Goal: Task Accomplishment & Management: Use online tool/utility

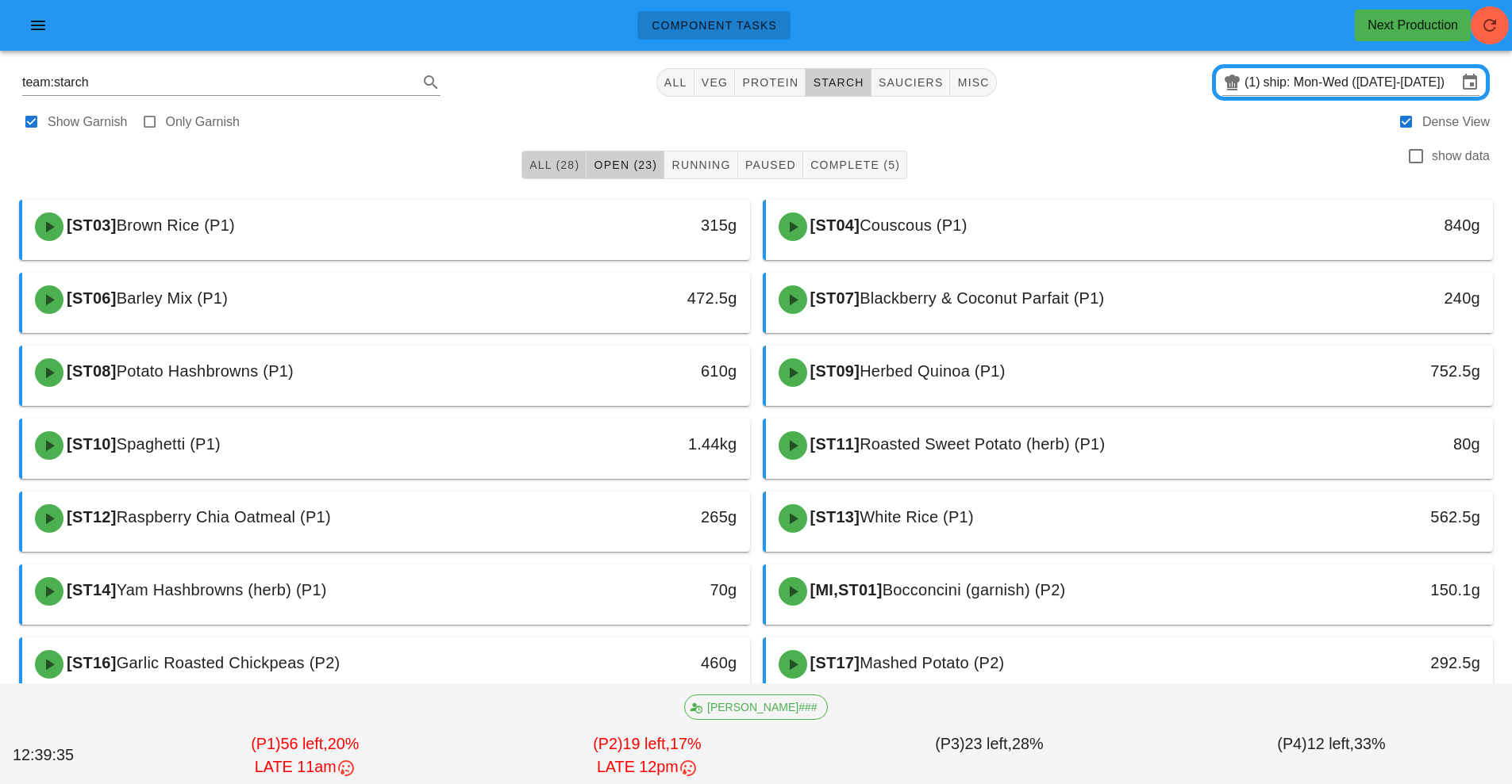
click at [554, 169] on span "All (28)" at bounding box center [553, 164] width 51 height 13
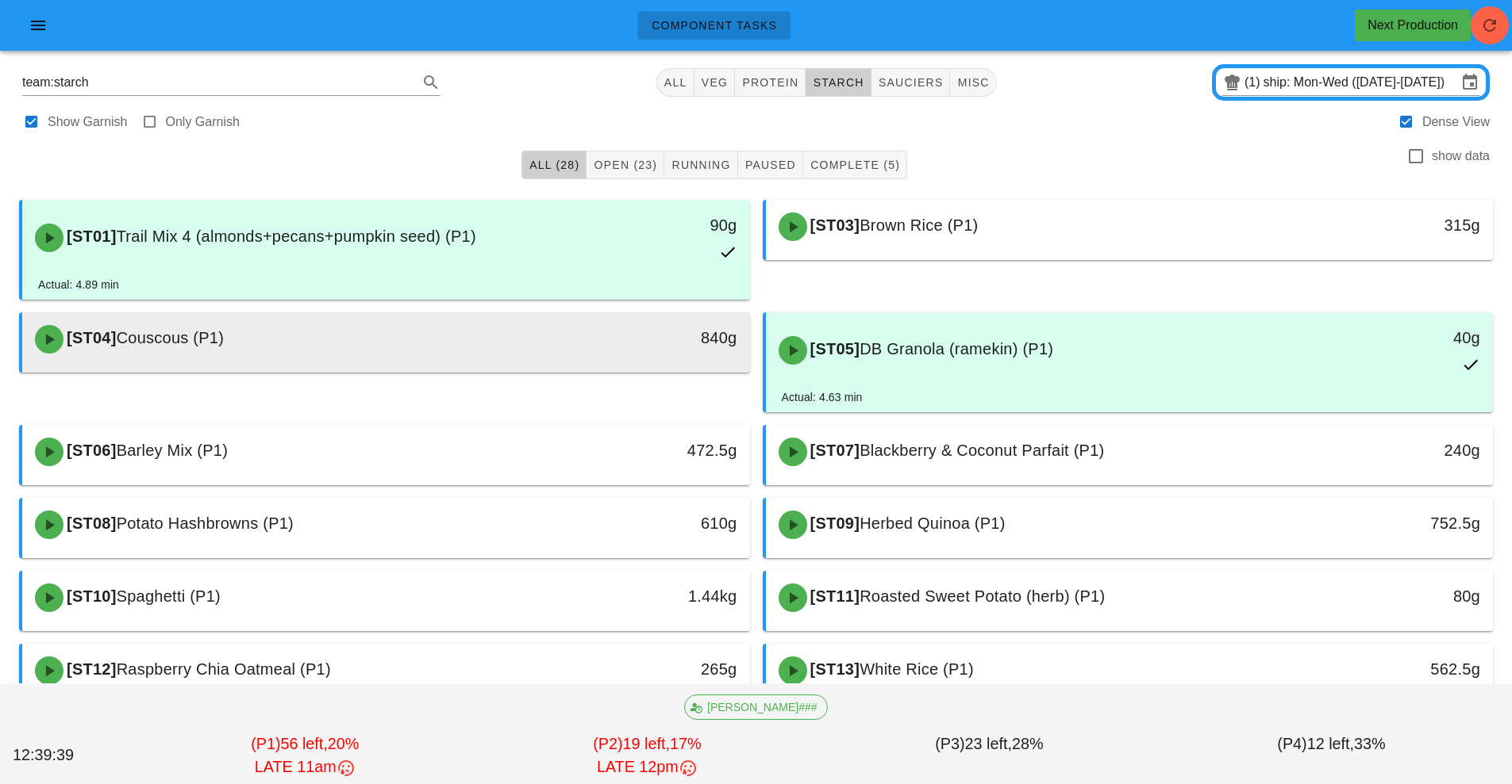
click at [436, 342] on div "[ST04] Couscous (P1)" at bounding box center [295, 339] width 540 height 47
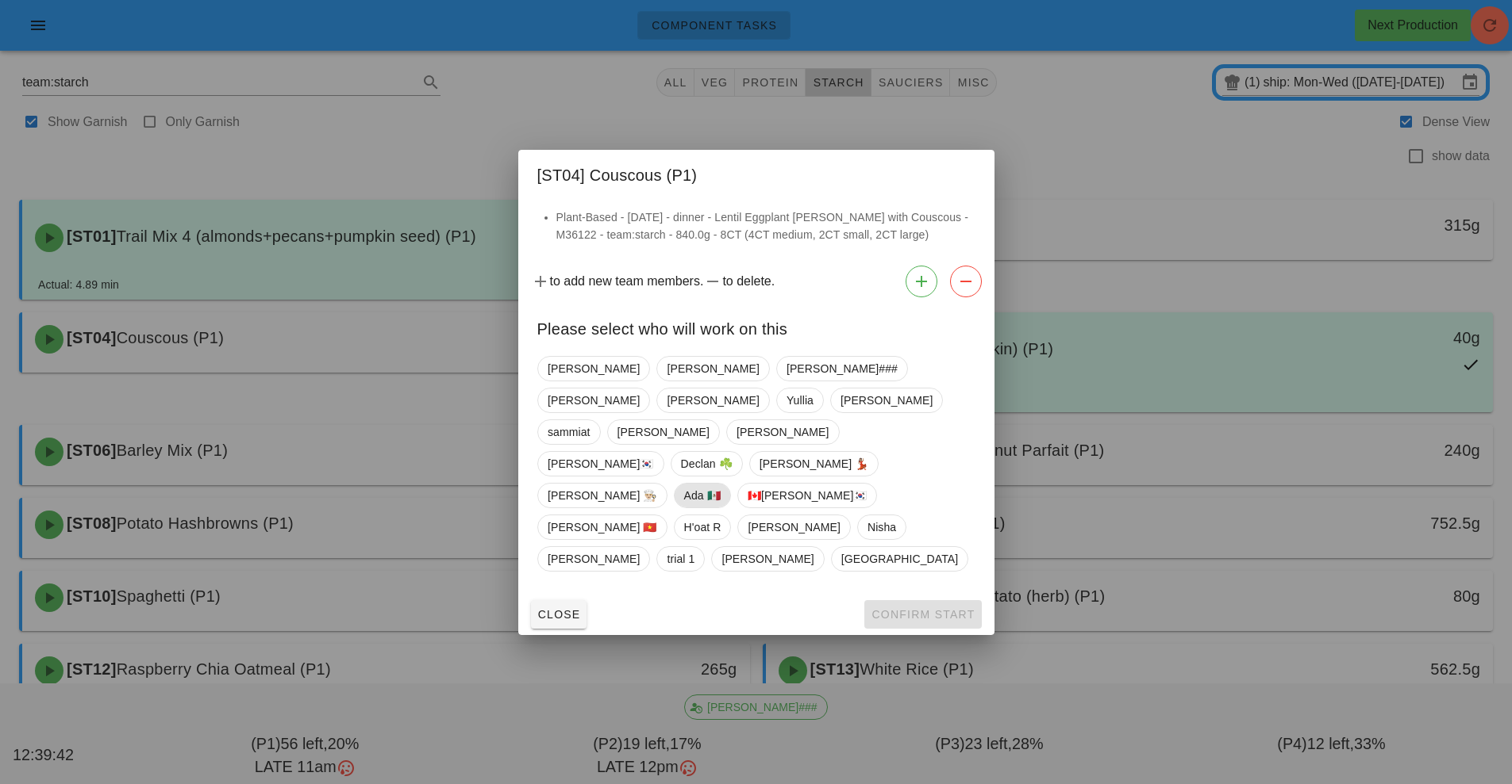
click at [712, 484] on span "Ada 🇲🇽" at bounding box center [702, 495] width 37 height 24
click at [902, 608] on span "Confirm Start" at bounding box center [922, 614] width 104 height 13
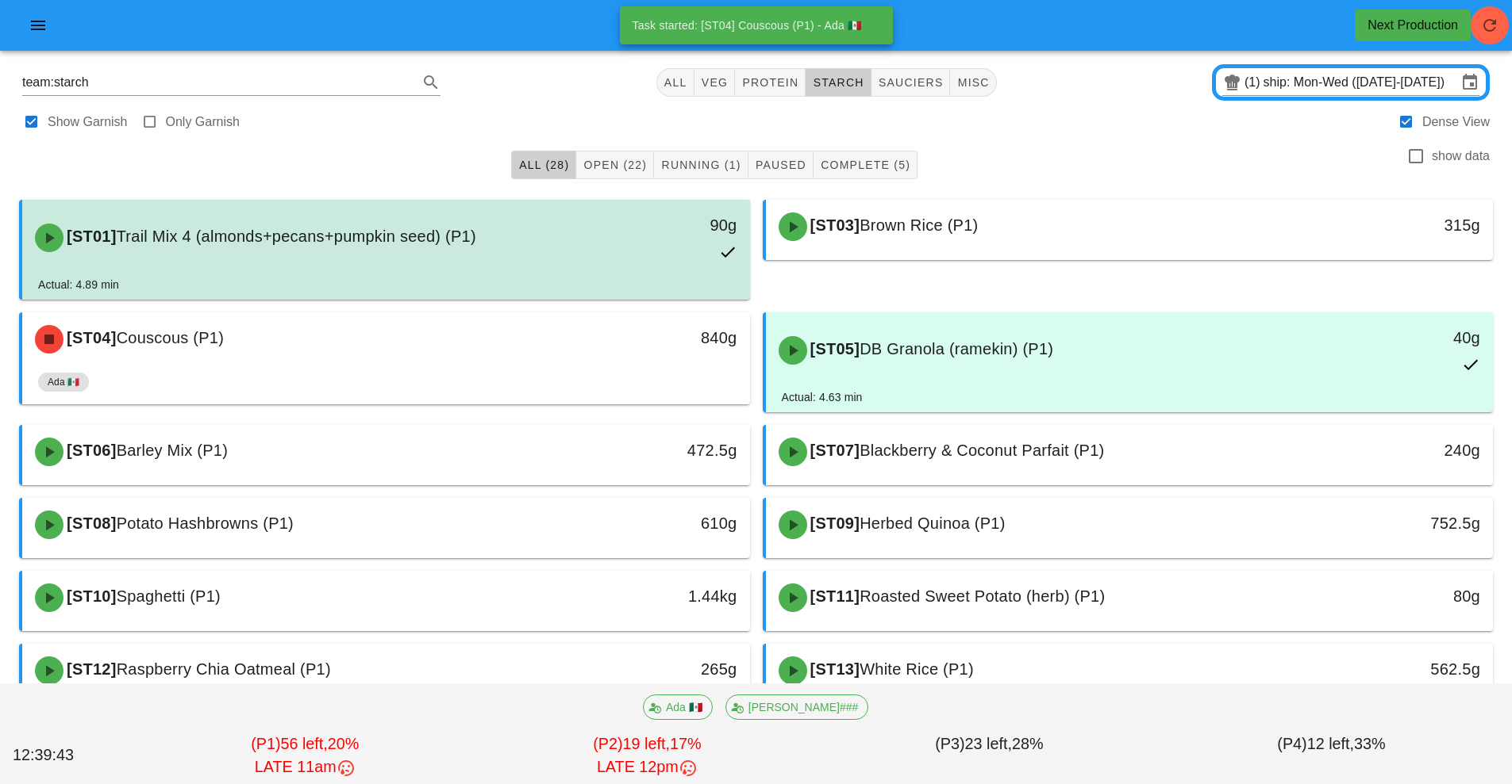
click at [562, 265] on div "[ST01] Trail Mix 4 (almonds+pecans+pumpkin seed) (P1) 90g" at bounding box center [385, 238] width 721 height 70
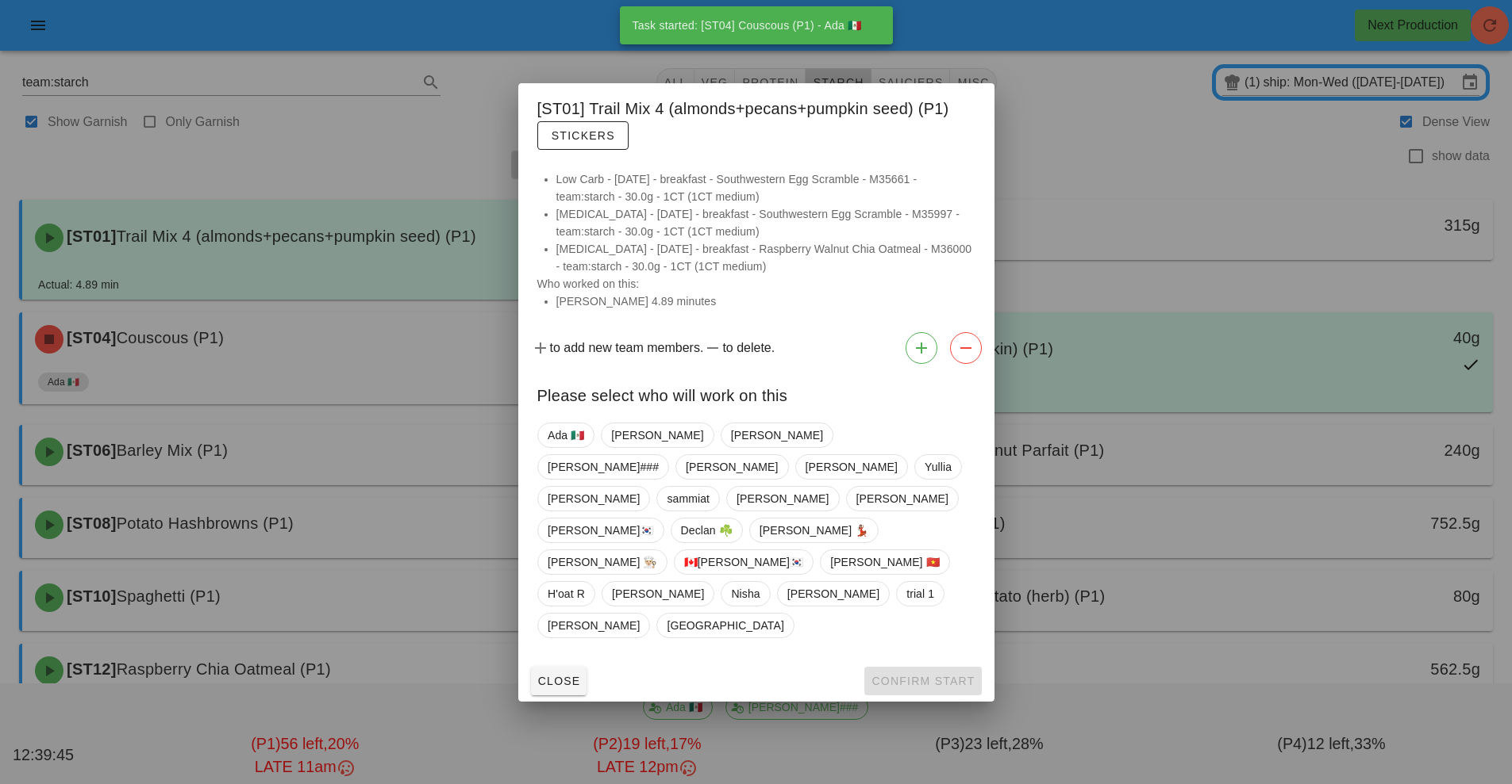
click at [377, 368] on div at bounding box center [756, 392] width 1512 height 784
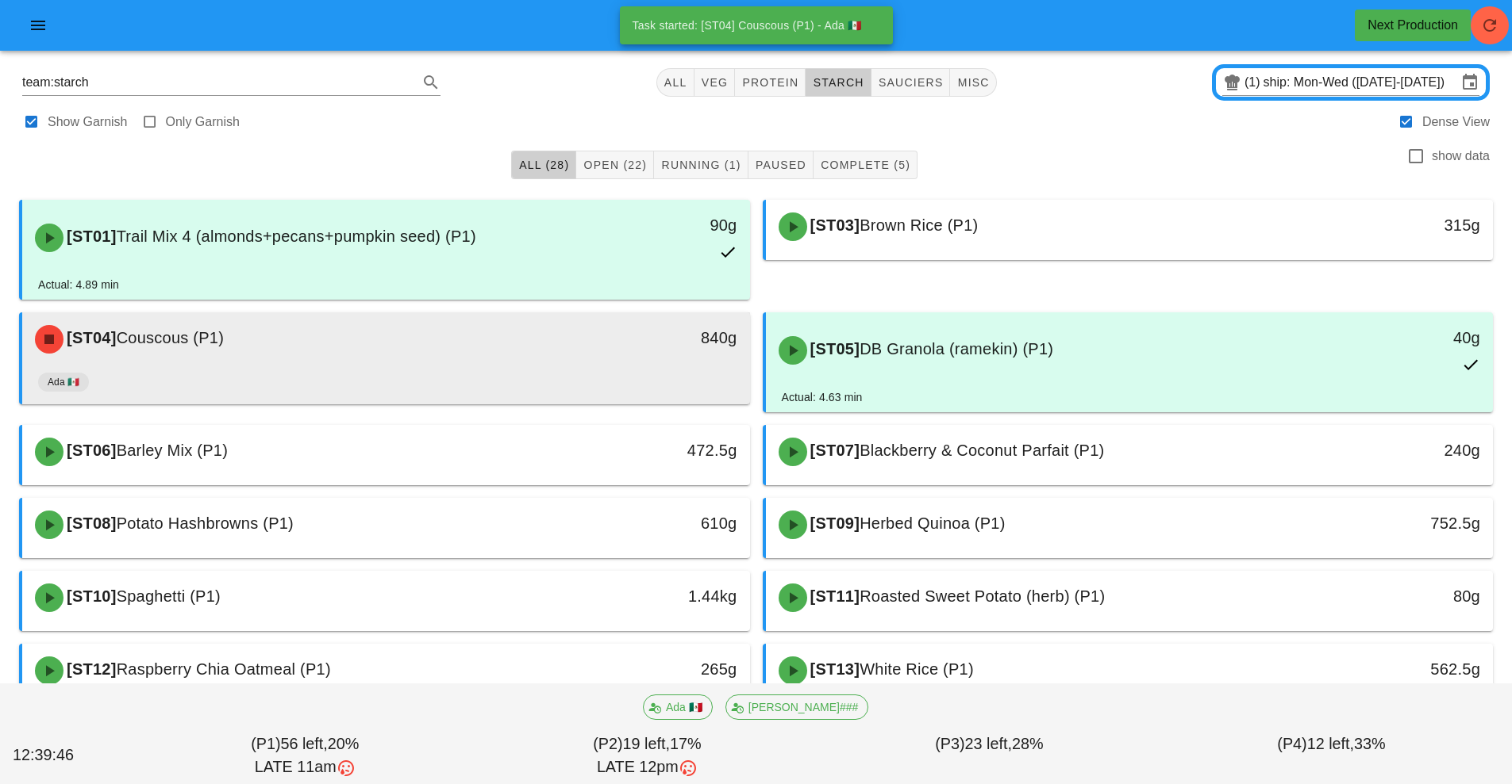
click at [427, 359] on div "[ST04] Couscous (P1)" at bounding box center [295, 339] width 540 height 47
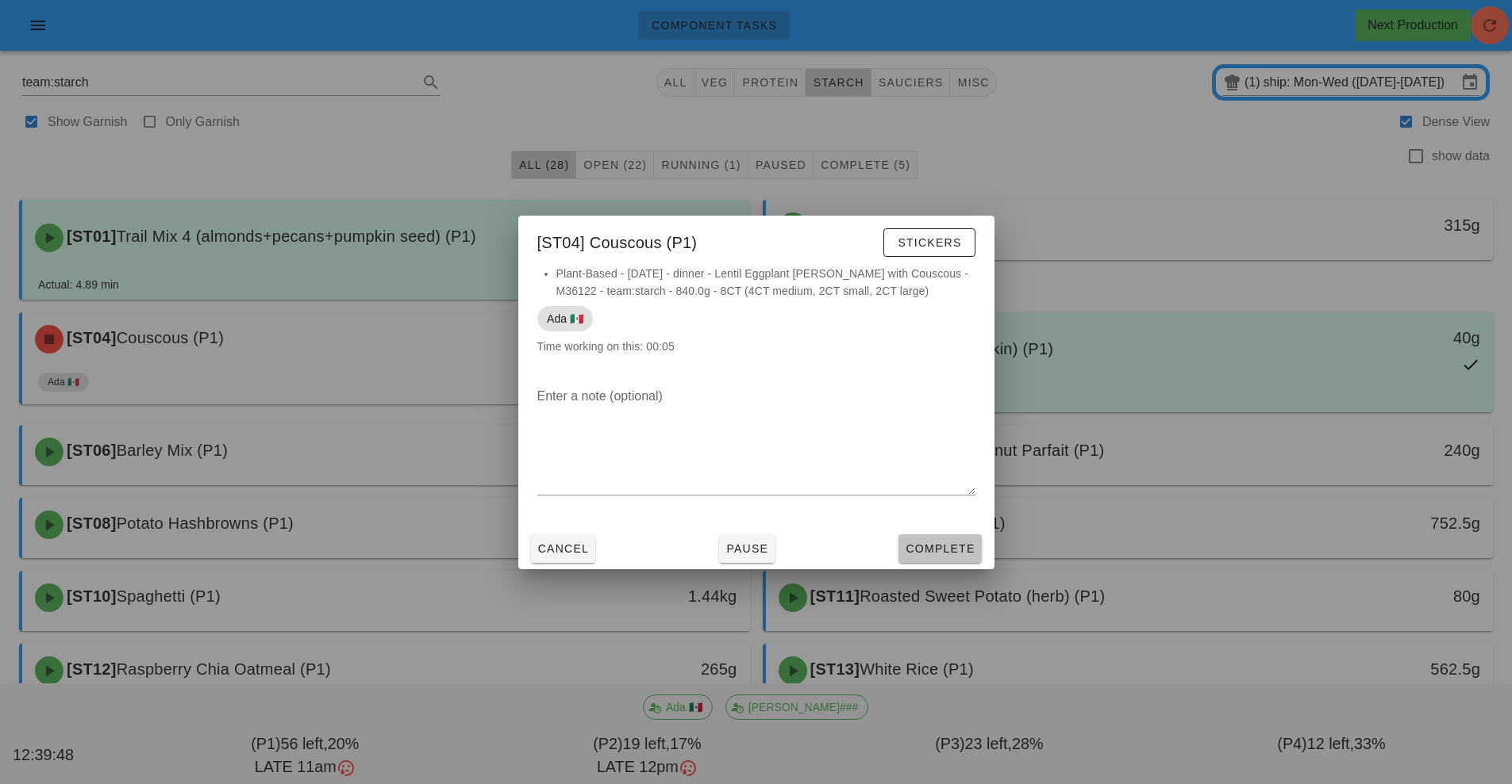
click at [947, 558] on button "Complete" at bounding box center [939, 549] width 83 height 29
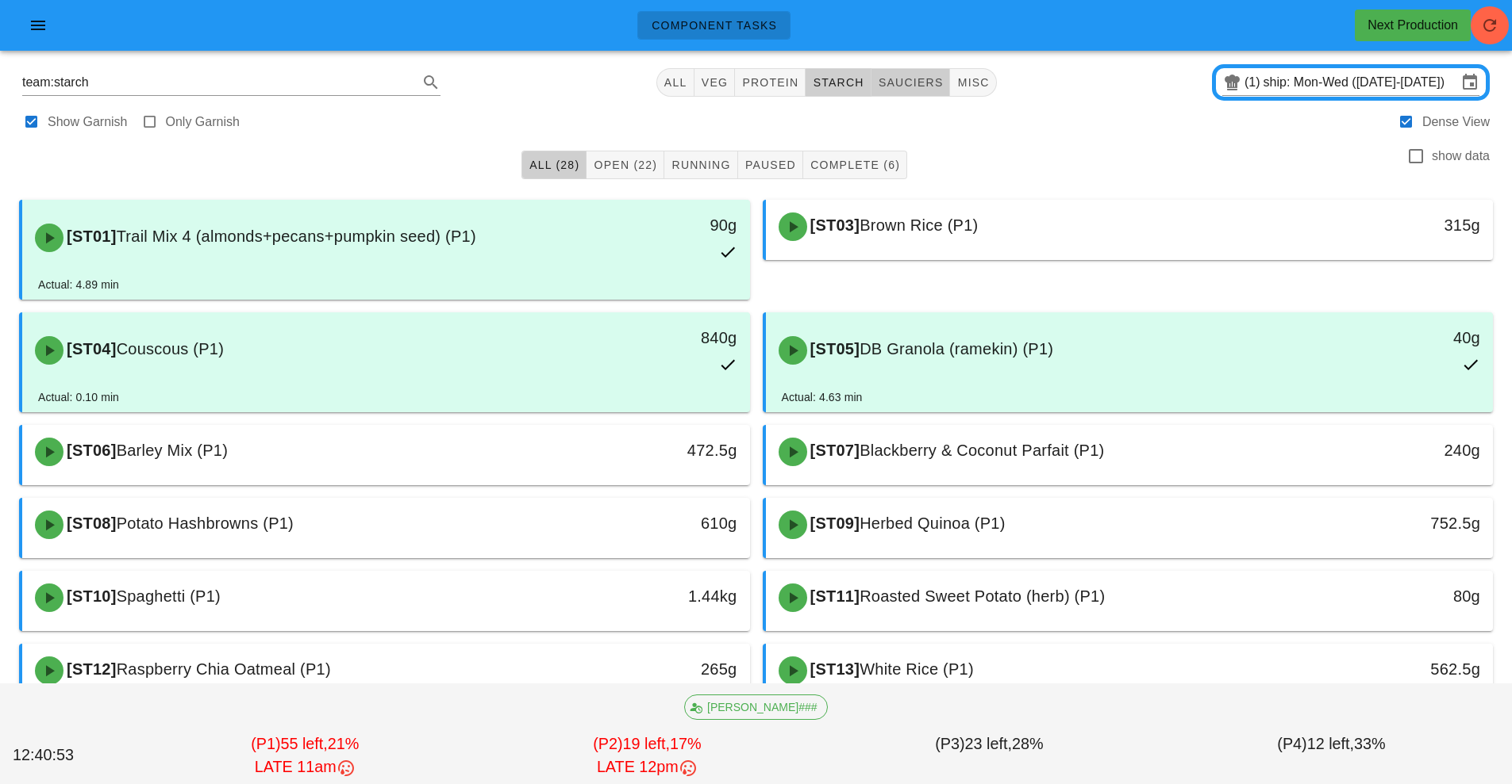
click at [907, 92] on button "sauciers" at bounding box center [910, 83] width 79 height 29
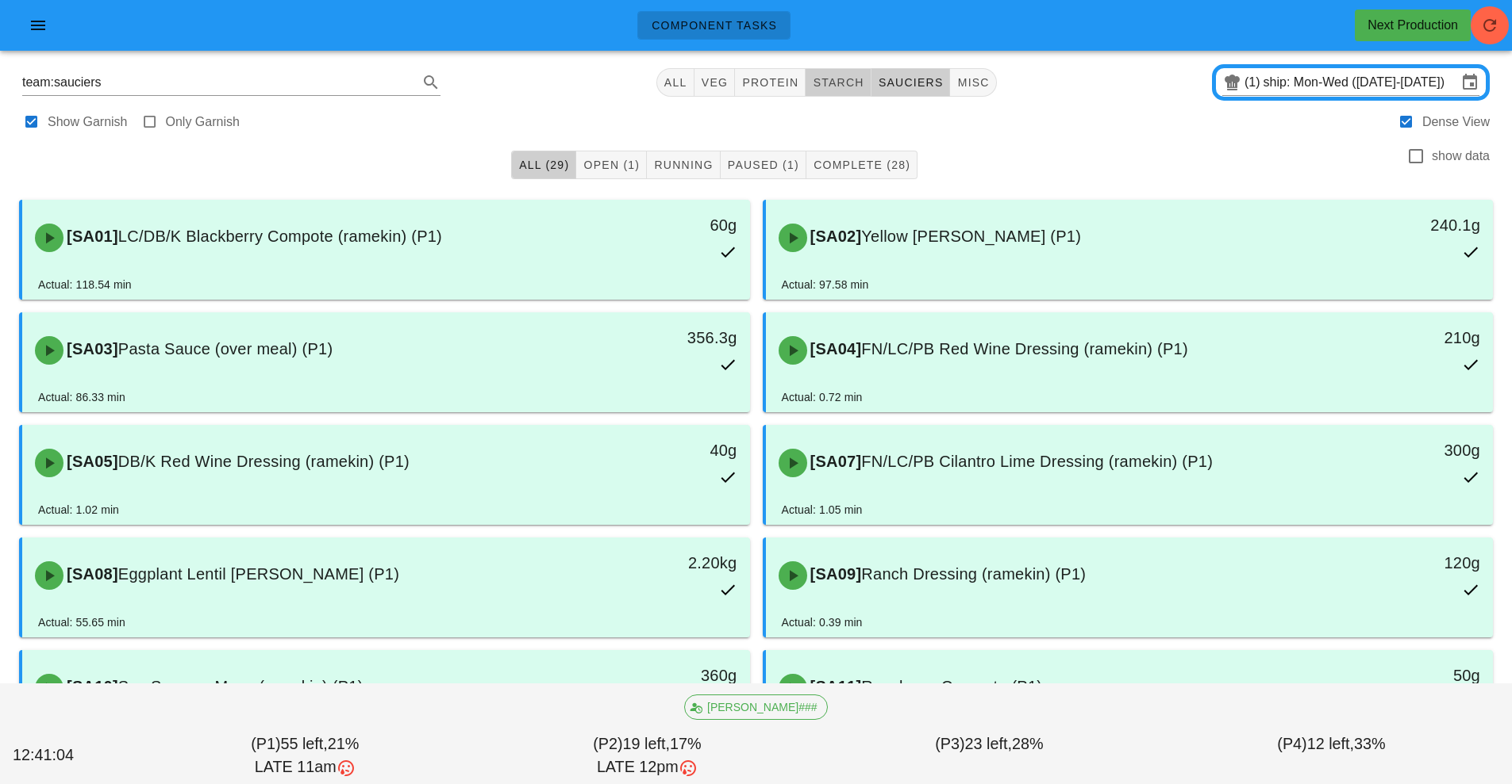
click at [846, 89] on span "starch" at bounding box center [837, 82] width 52 height 13
type input "team:starch"
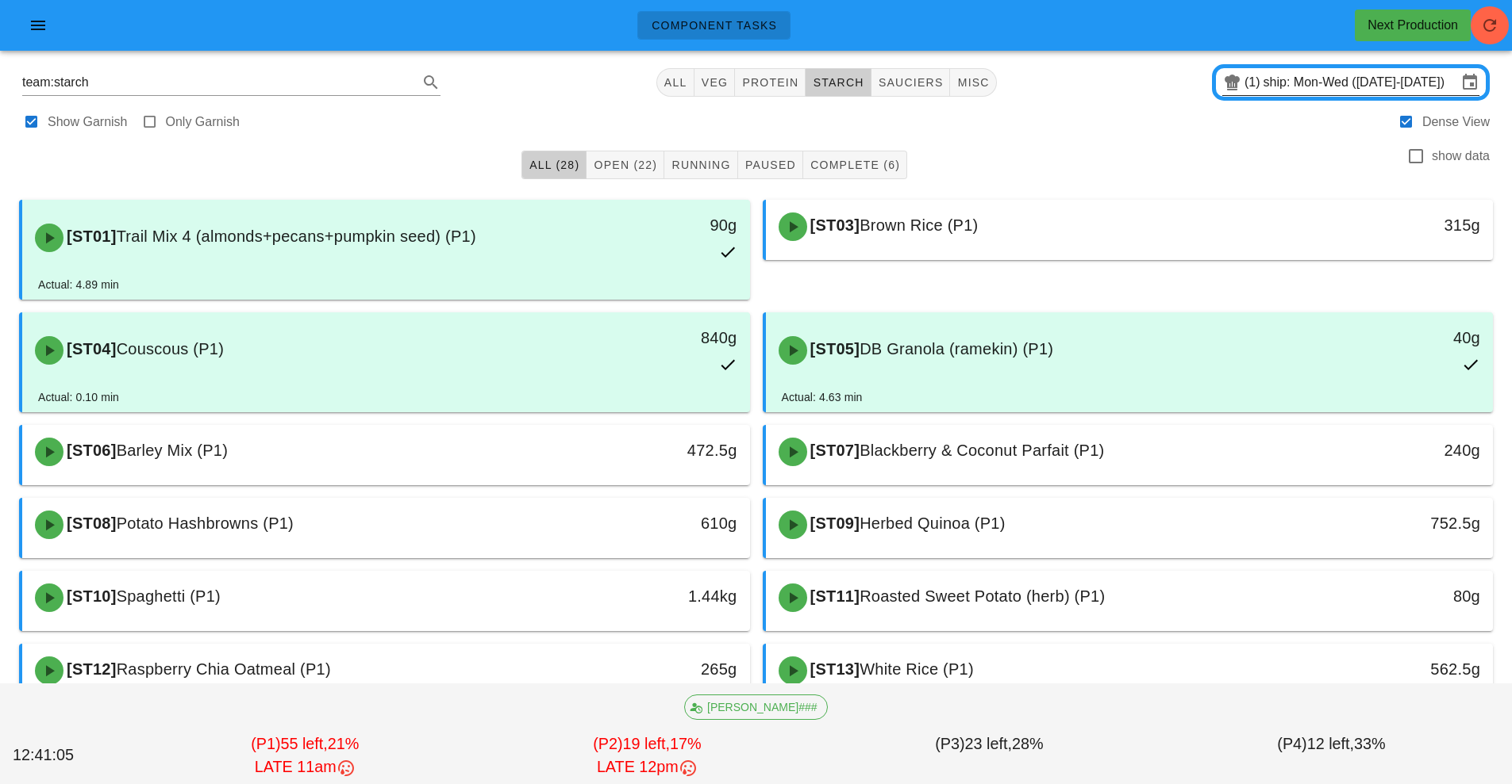
click at [1268, 89] on input "ship: Mon-Wed (Sep 22-Sep 24)" at bounding box center [1360, 83] width 193 height 25
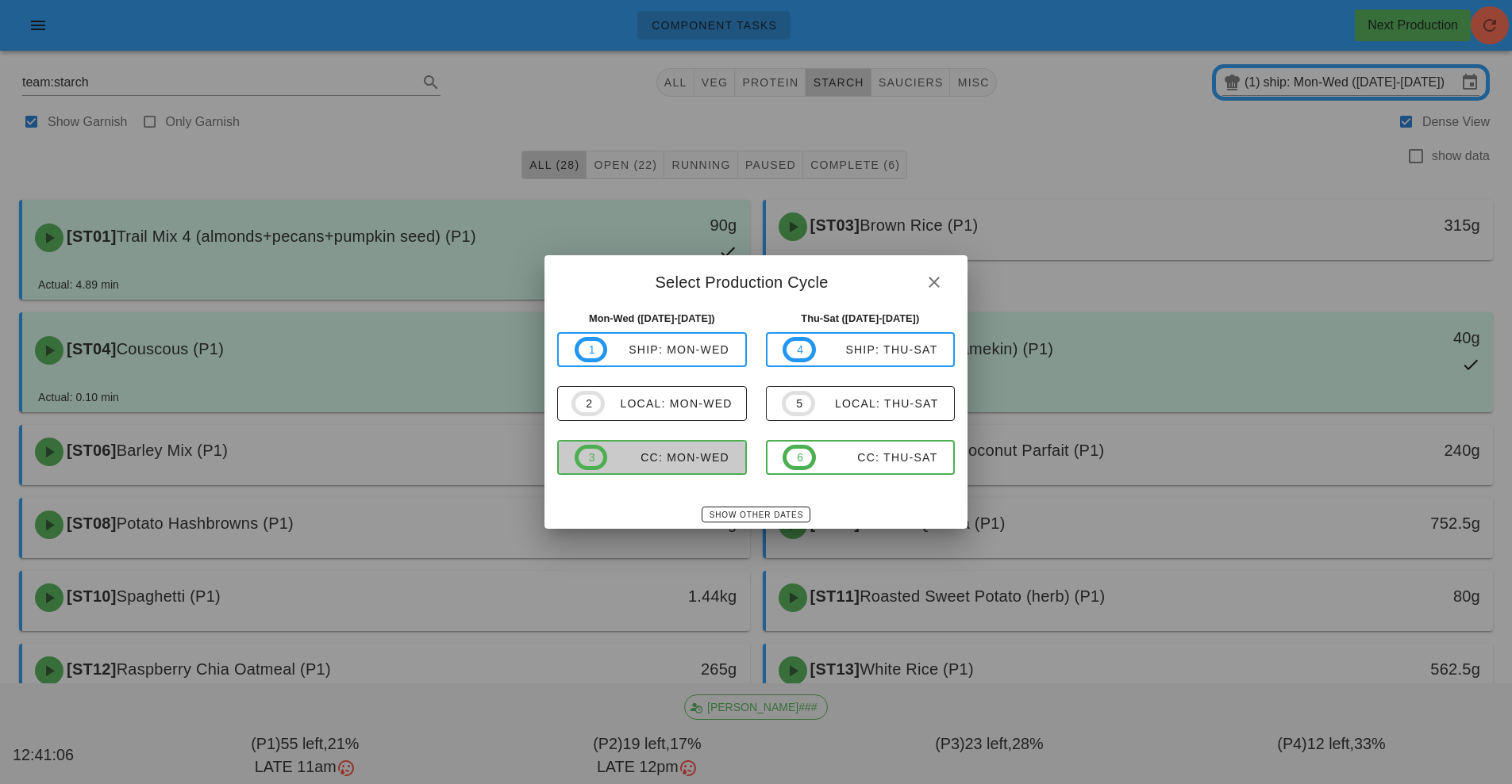
click at [679, 469] on span "3 CC: Mon-Wed" at bounding box center [652, 458] width 155 height 25
type input "CC: Mon-Wed ([DATE]-[DATE])"
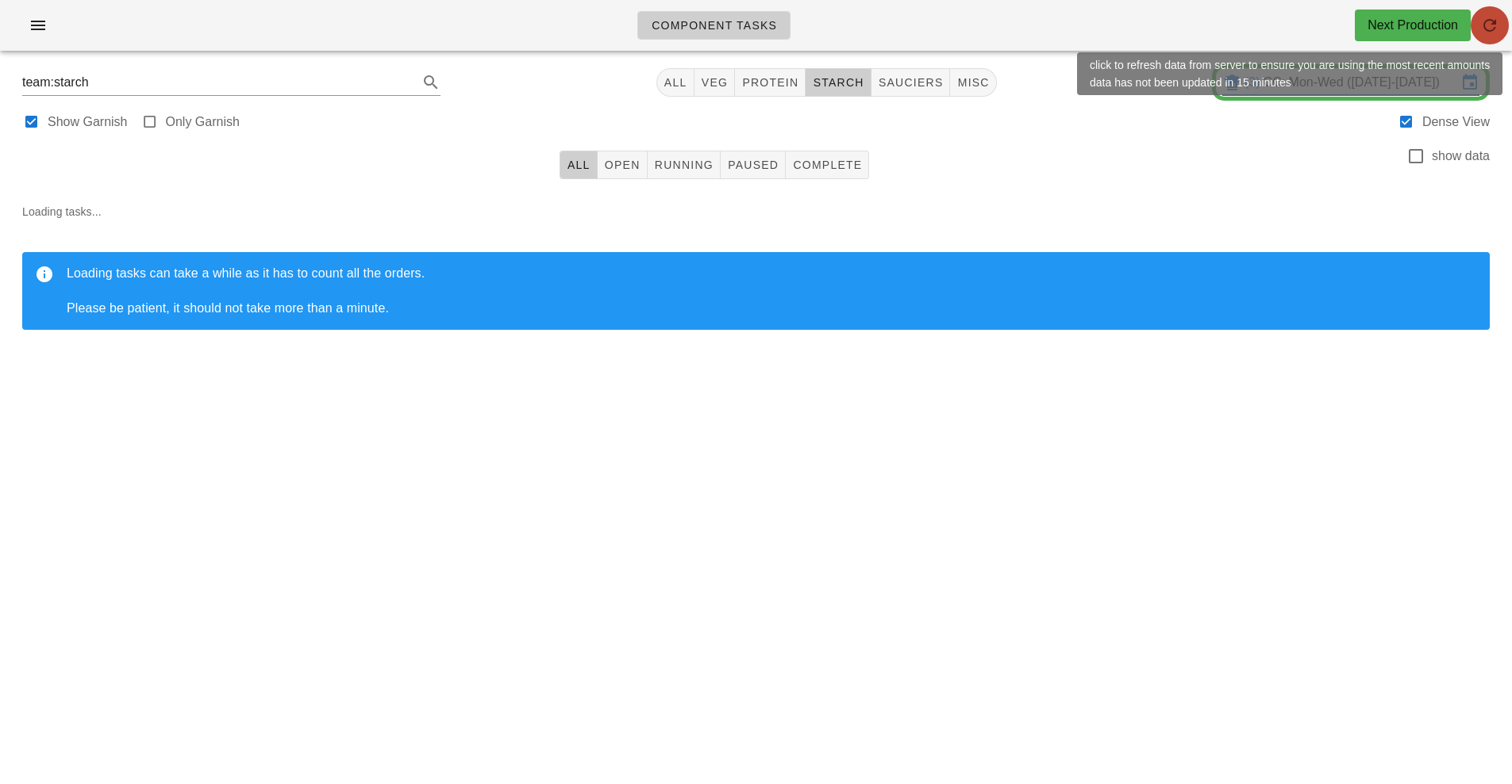
click at [1492, 42] on button "button" at bounding box center [1490, 26] width 38 height 38
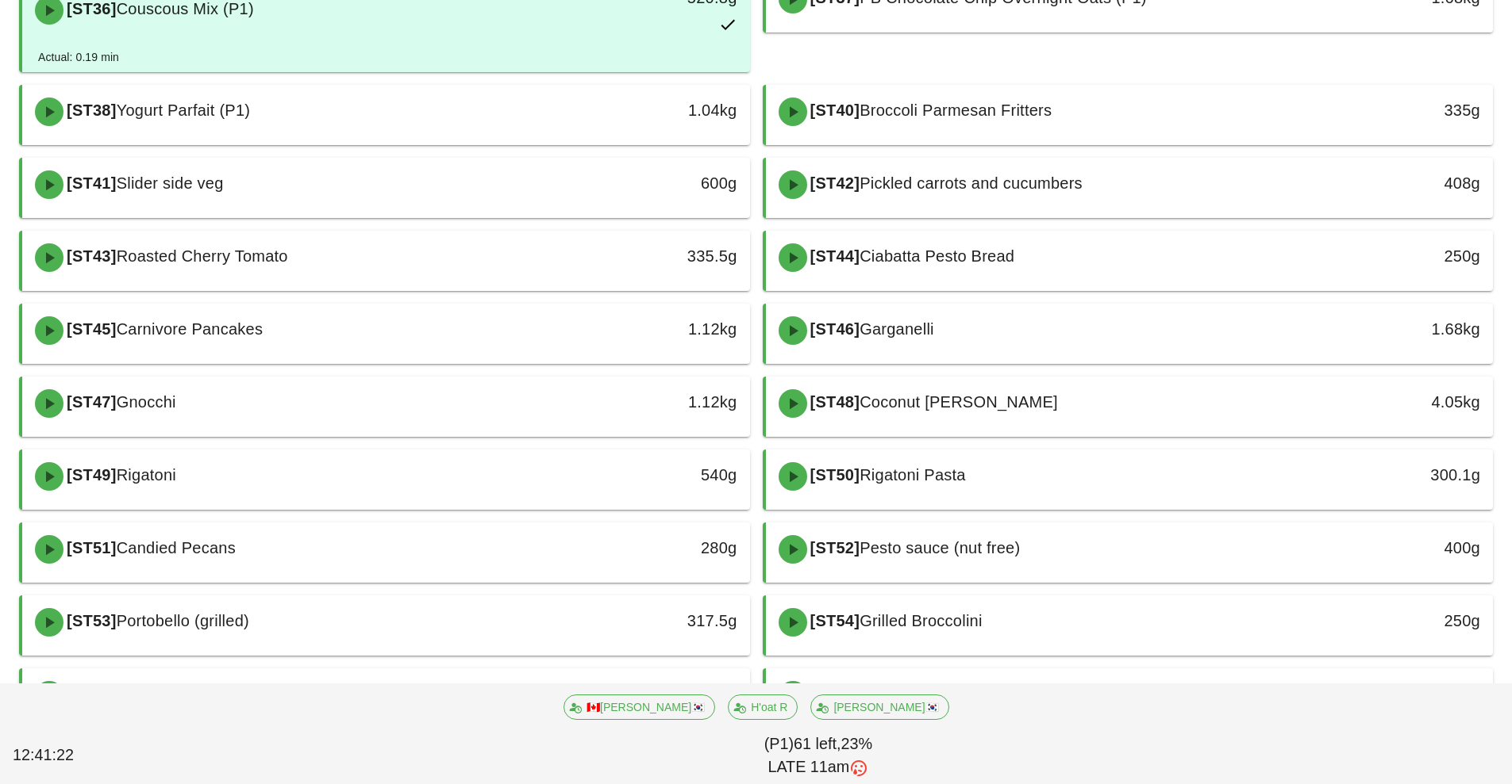
scroll to position [377, 0]
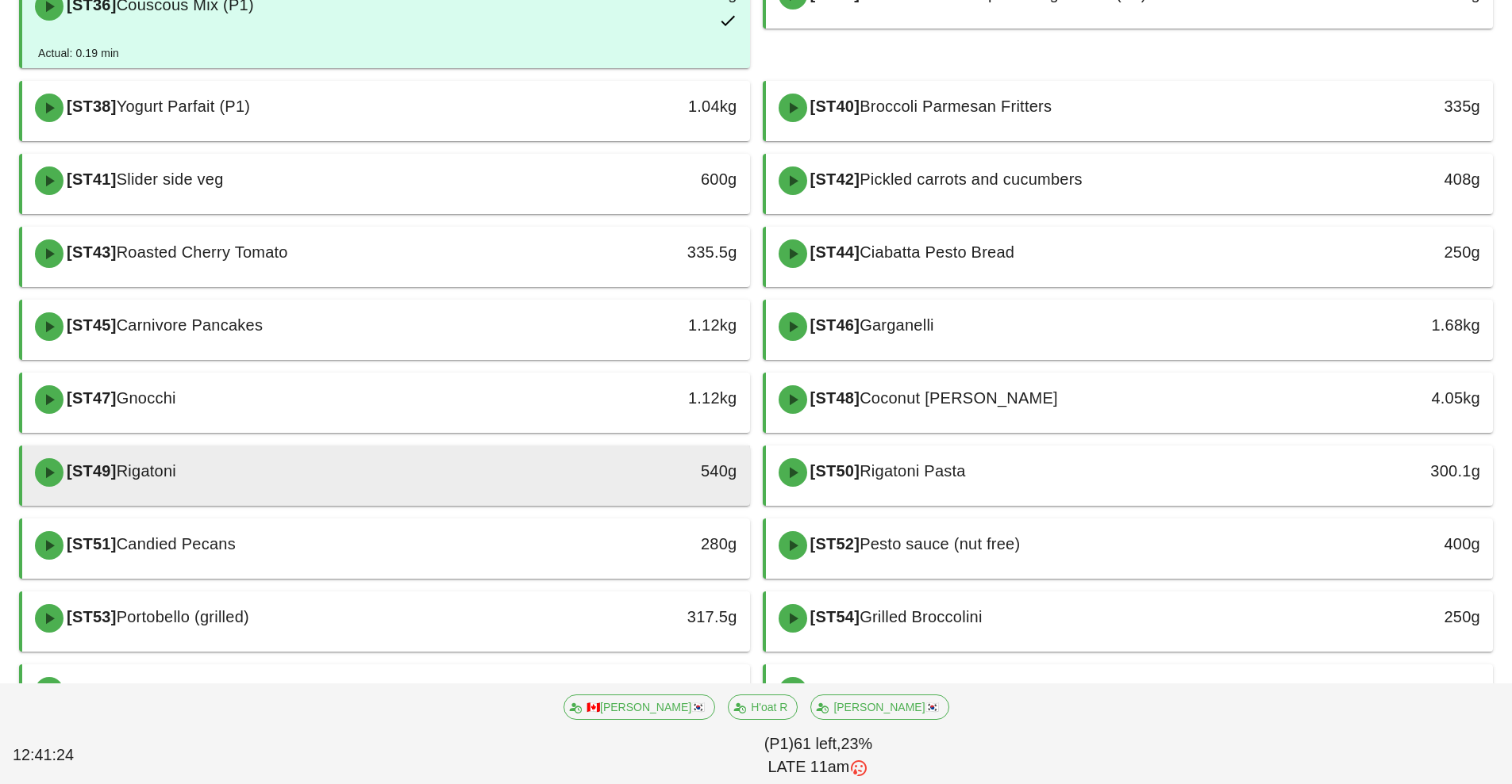
click at [557, 482] on div "[ST49] Rigatoni" at bounding box center [295, 472] width 540 height 47
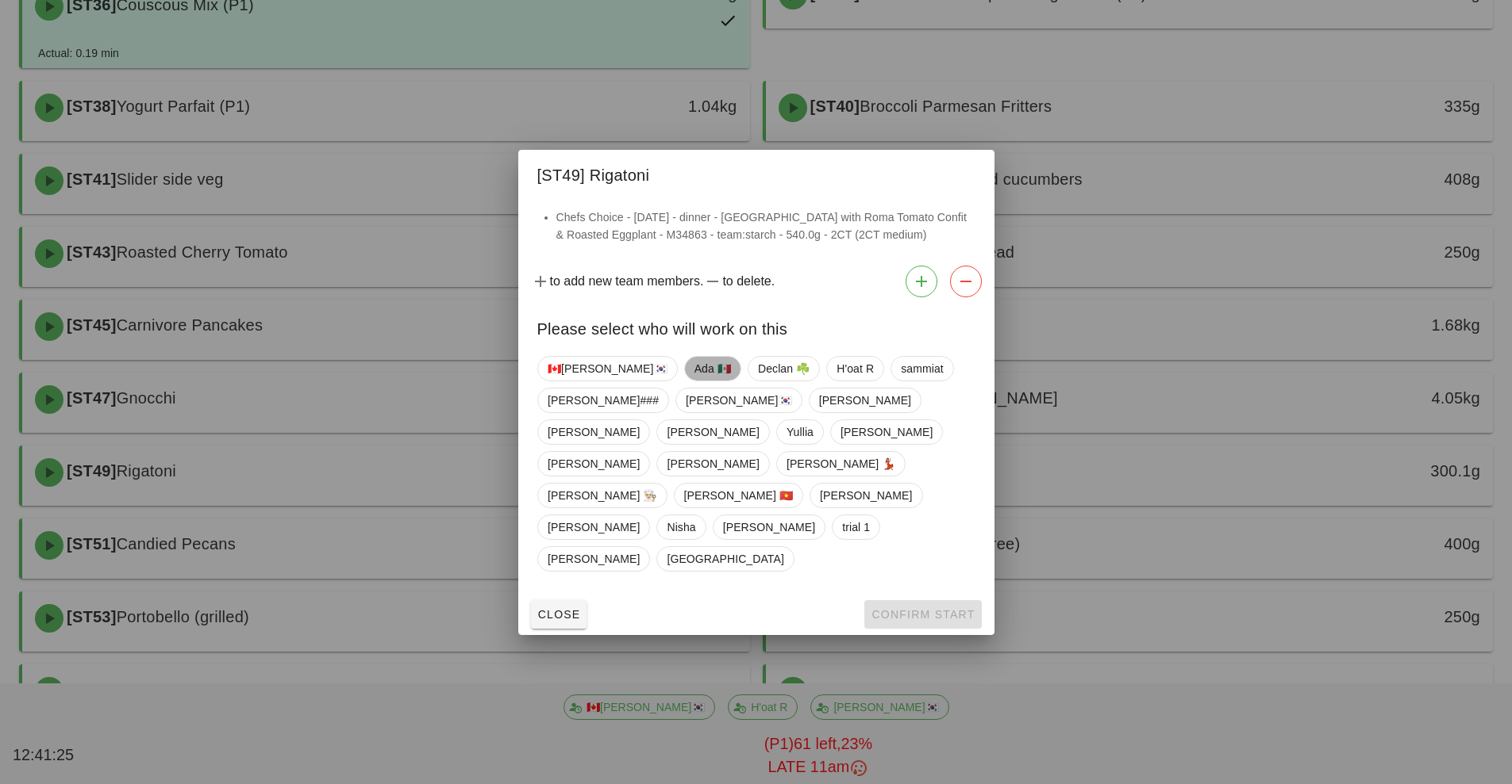
click at [694, 381] on span "Ada 🇲🇽" at bounding box center [712, 368] width 37 height 24
click at [911, 608] on span "Confirm Start" at bounding box center [922, 614] width 104 height 13
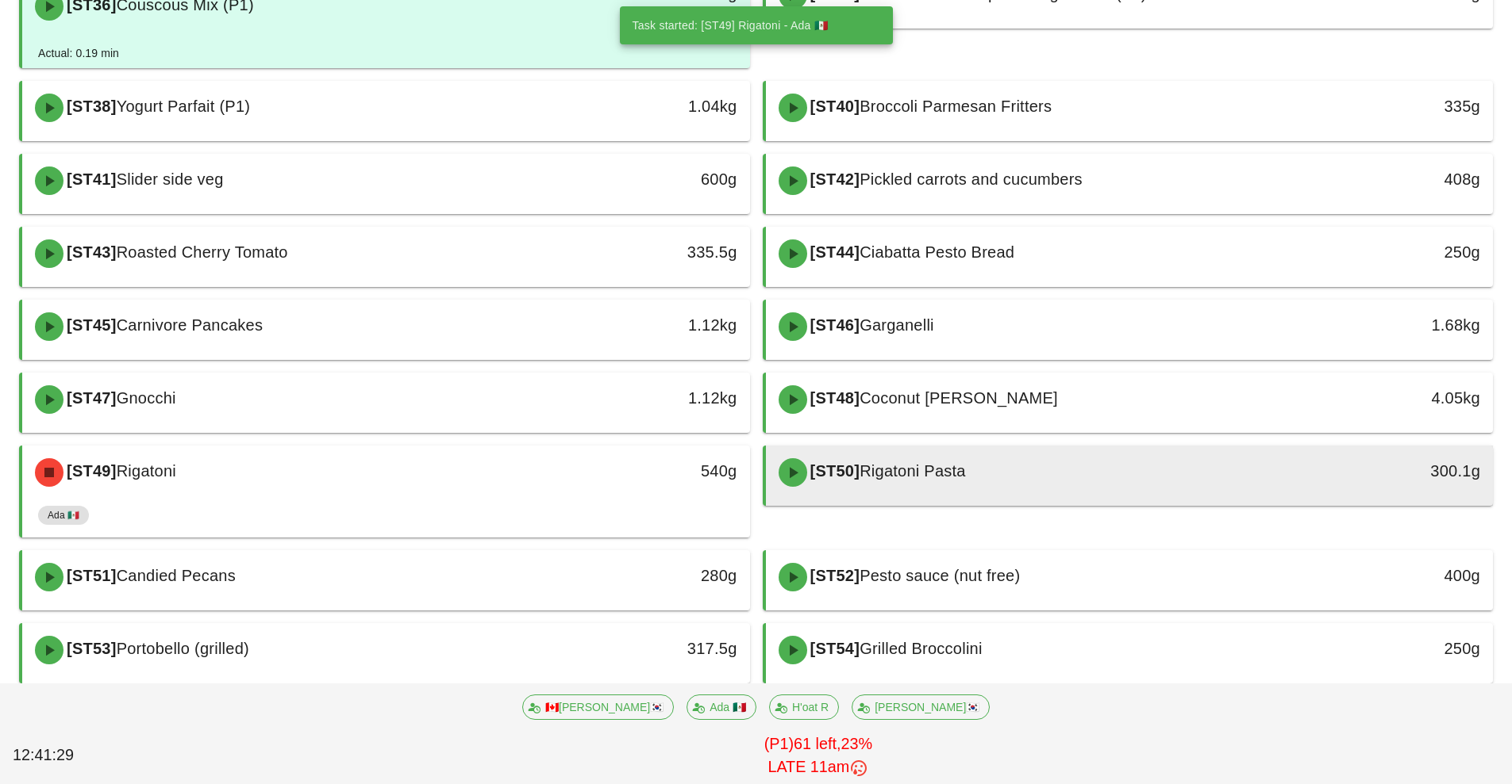
click at [1007, 483] on div "[ST50] Rigatoni Pasta" at bounding box center [1038, 472] width 540 height 47
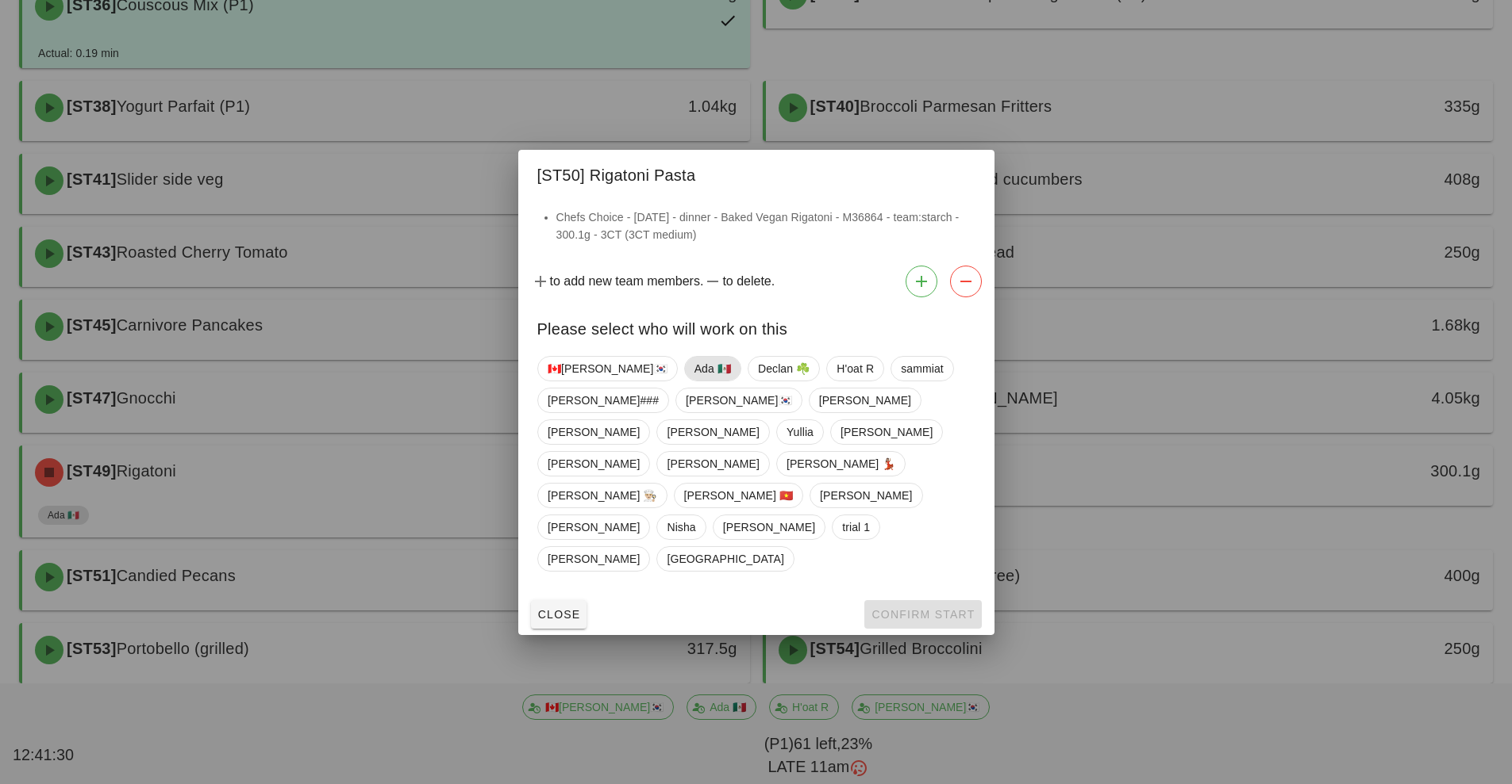
click at [694, 381] on span "Ada 🇲🇽" at bounding box center [712, 368] width 37 height 24
click at [897, 608] on span "Confirm Start" at bounding box center [922, 614] width 104 height 13
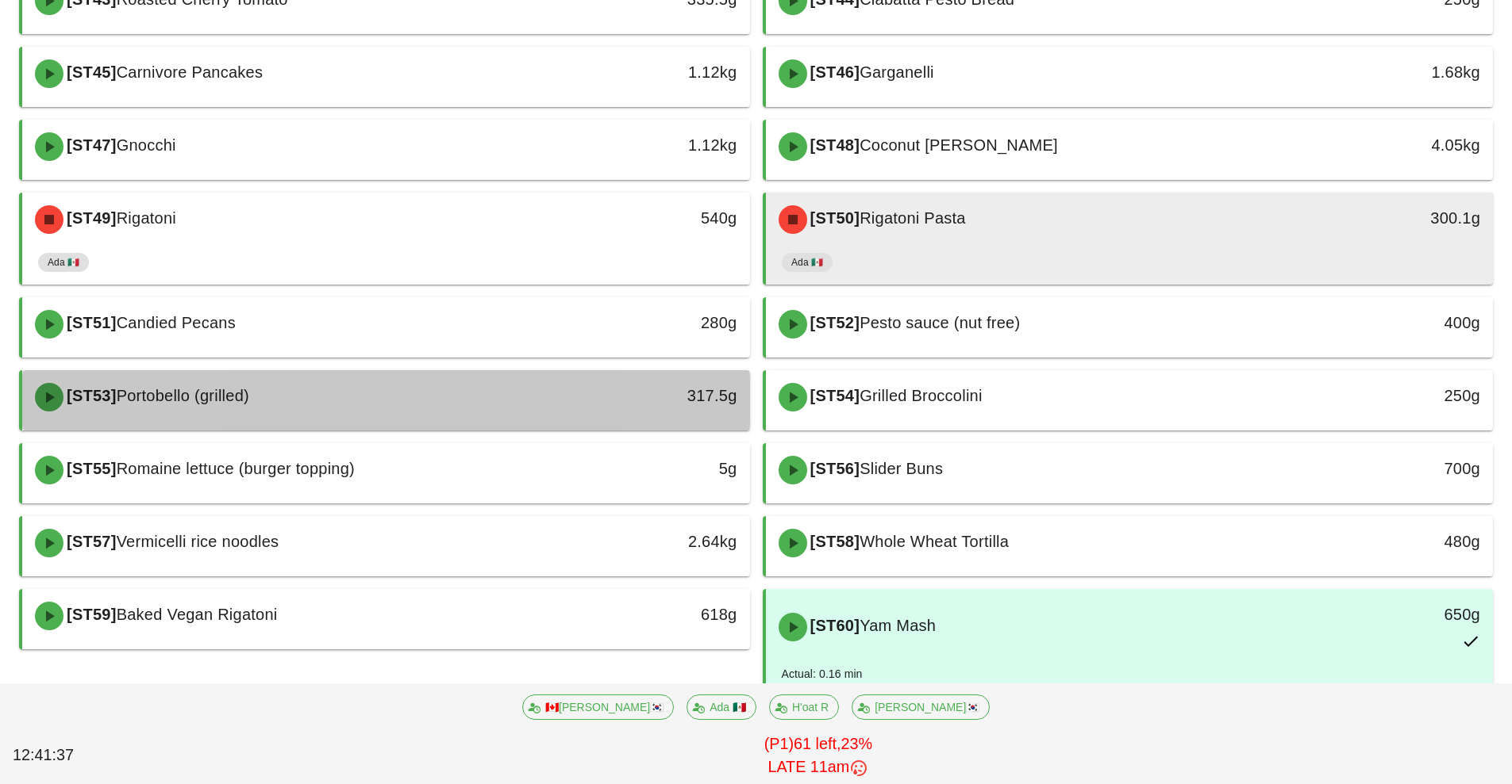
scroll to position [636, 0]
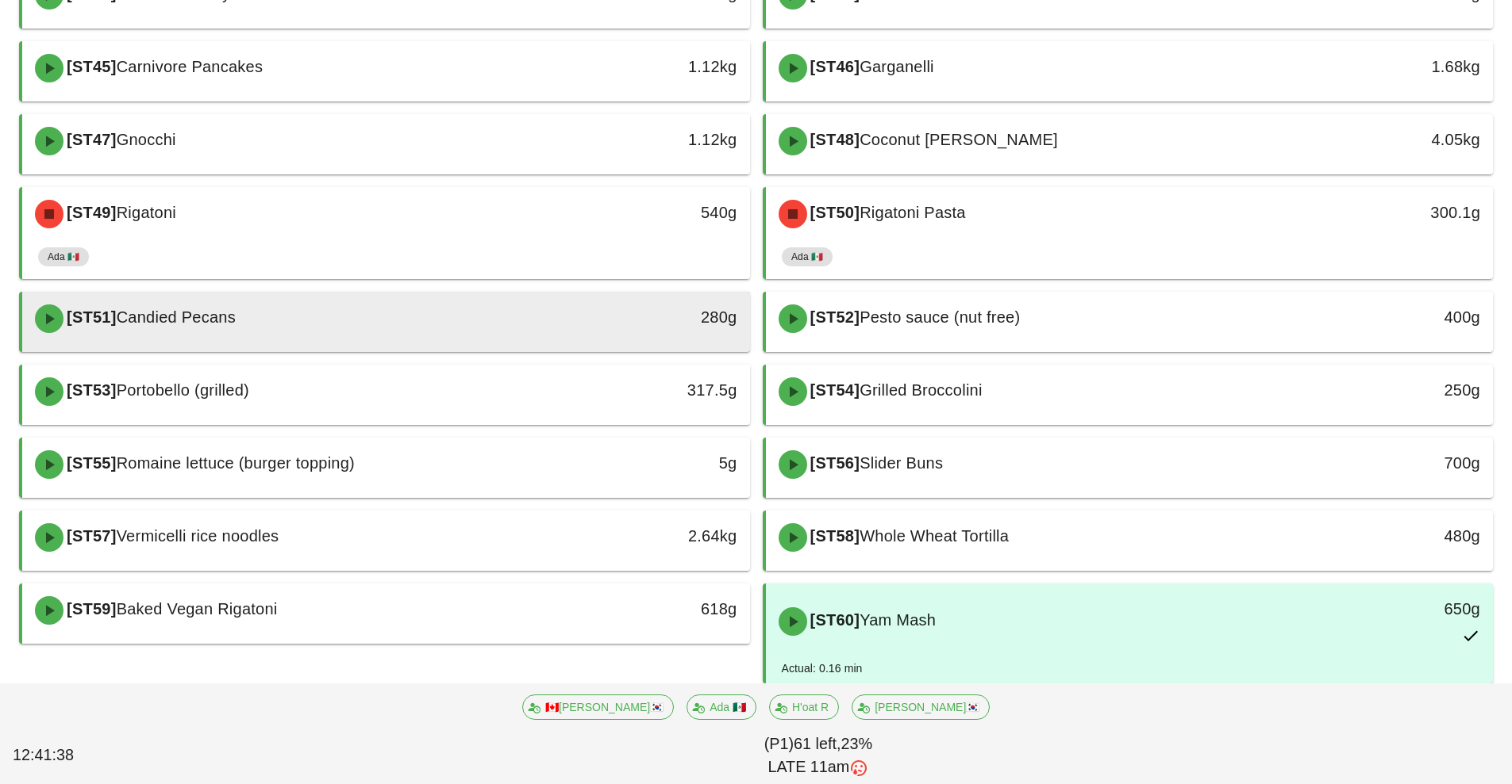
click at [462, 323] on div "[ST51] Candied Pecans" at bounding box center [295, 318] width 540 height 47
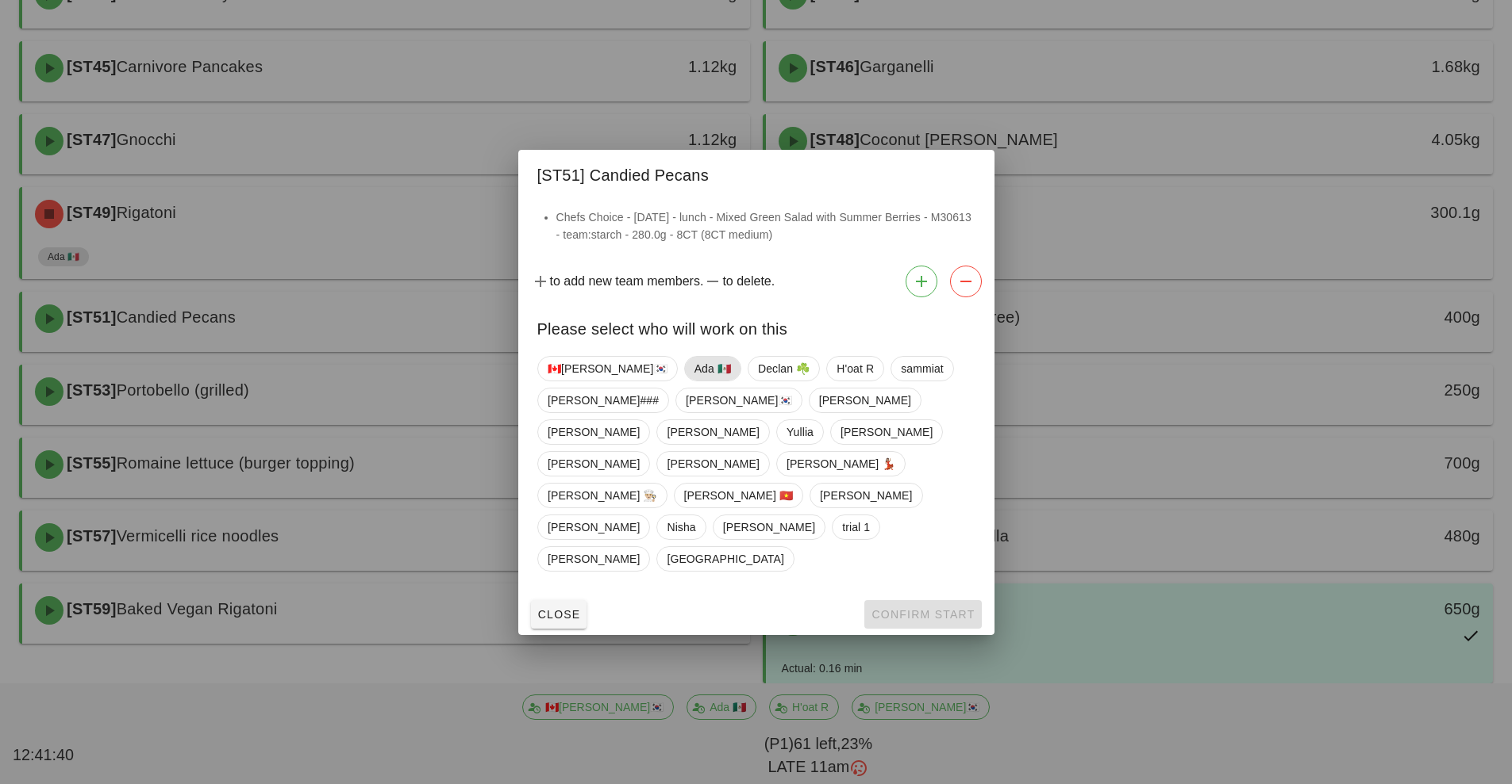
click at [694, 381] on span "Ada 🇲🇽" at bounding box center [712, 368] width 37 height 24
click at [910, 608] on span "Confirm Start" at bounding box center [922, 614] width 104 height 13
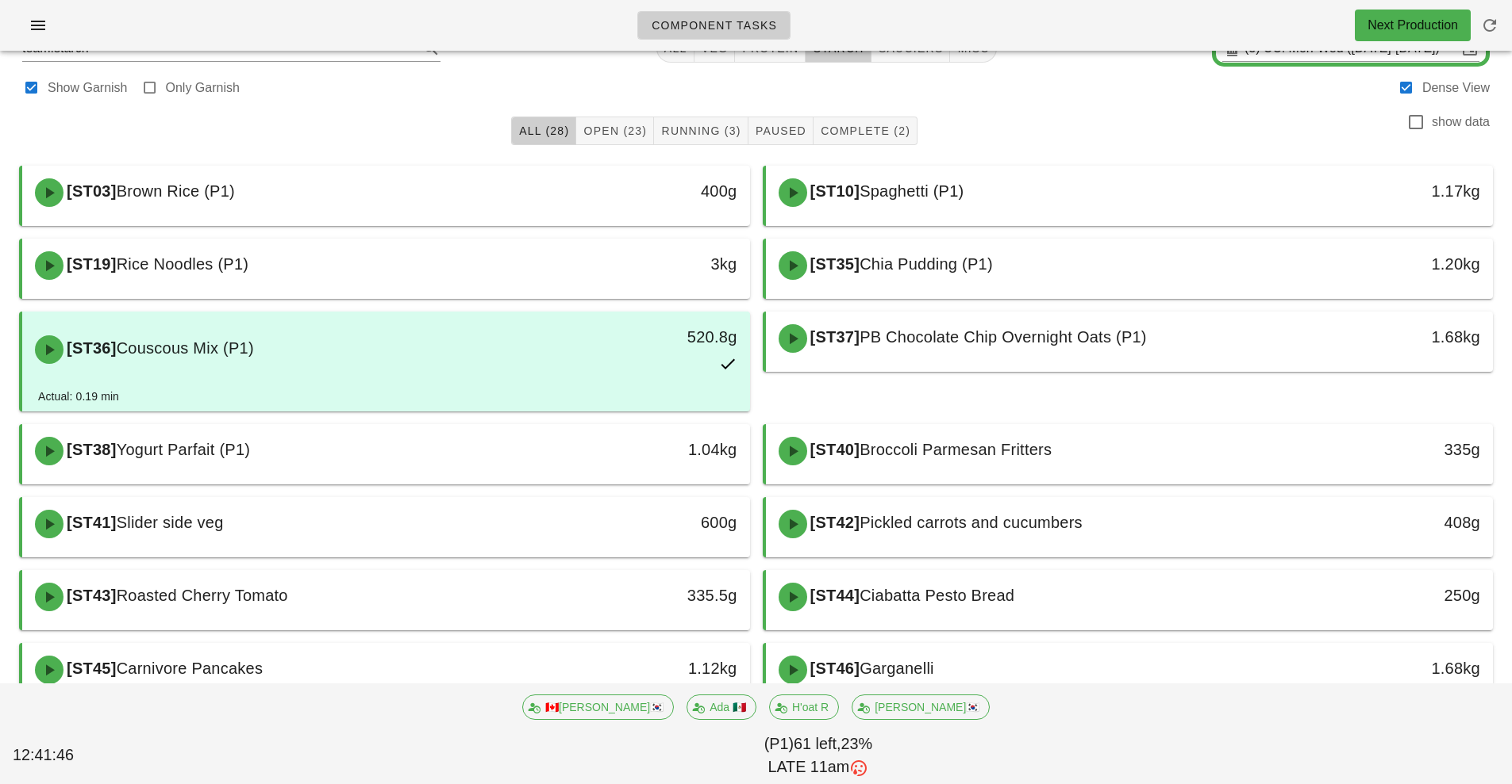
scroll to position [33, 0]
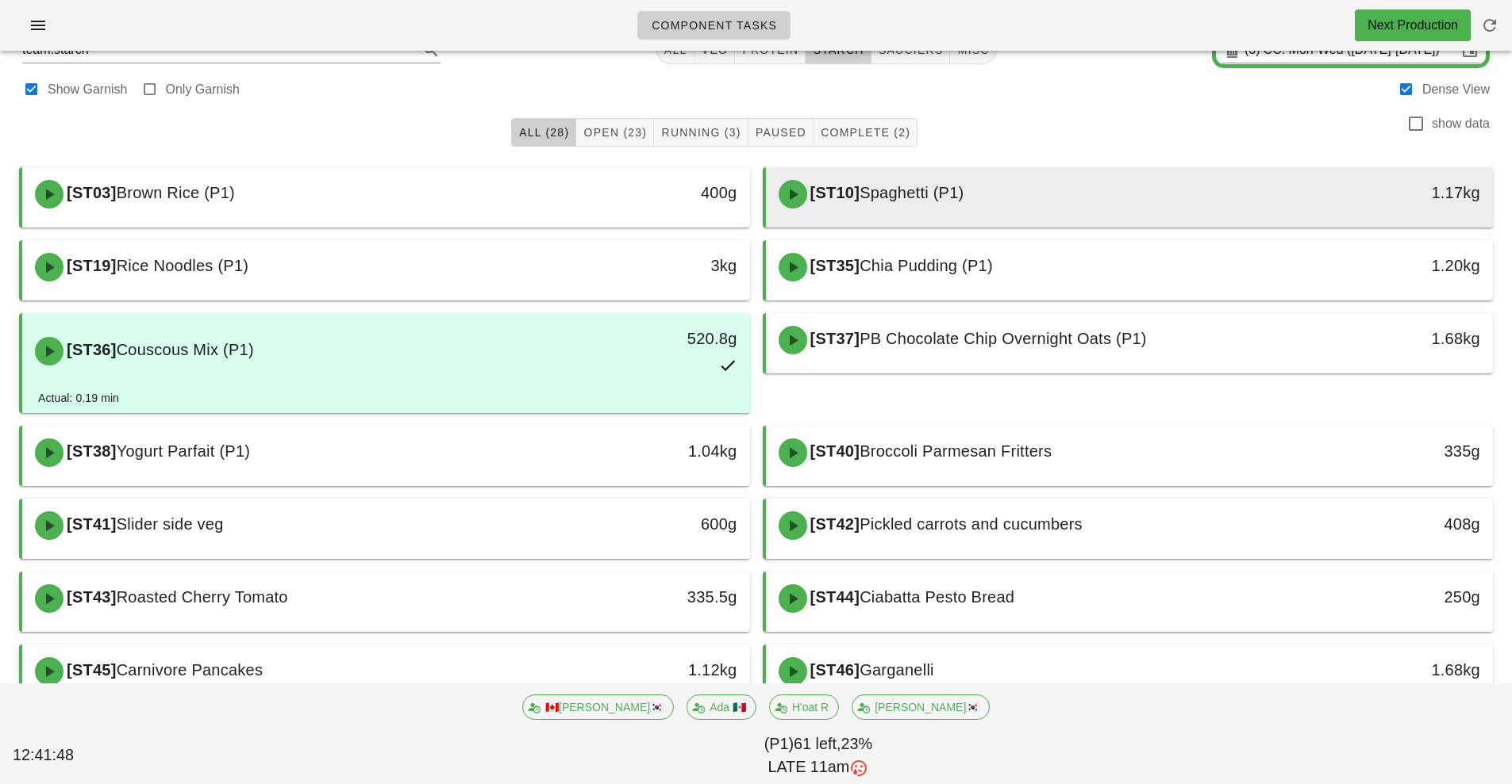
click at [937, 207] on div "[ST10] Spaghetti (P1)" at bounding box center [1038, 193] width 540 height 47
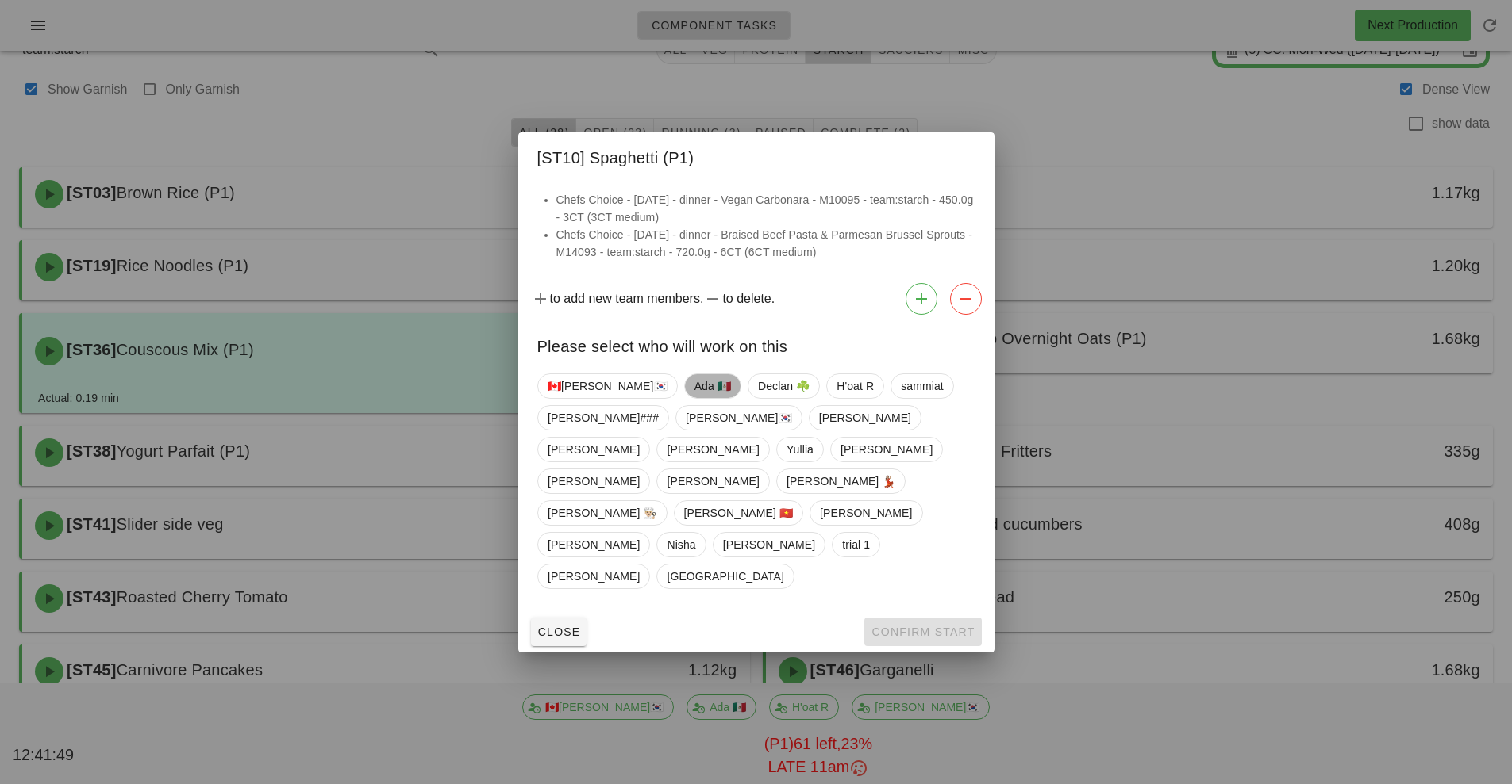
click at [694, 398] on span "Ada 🇲🇽" at bounding box center [712, 386] width 37 height 24
click at [916, 625] on span "Confirm Start" at bounding box center [922, 631] width 104 height 13
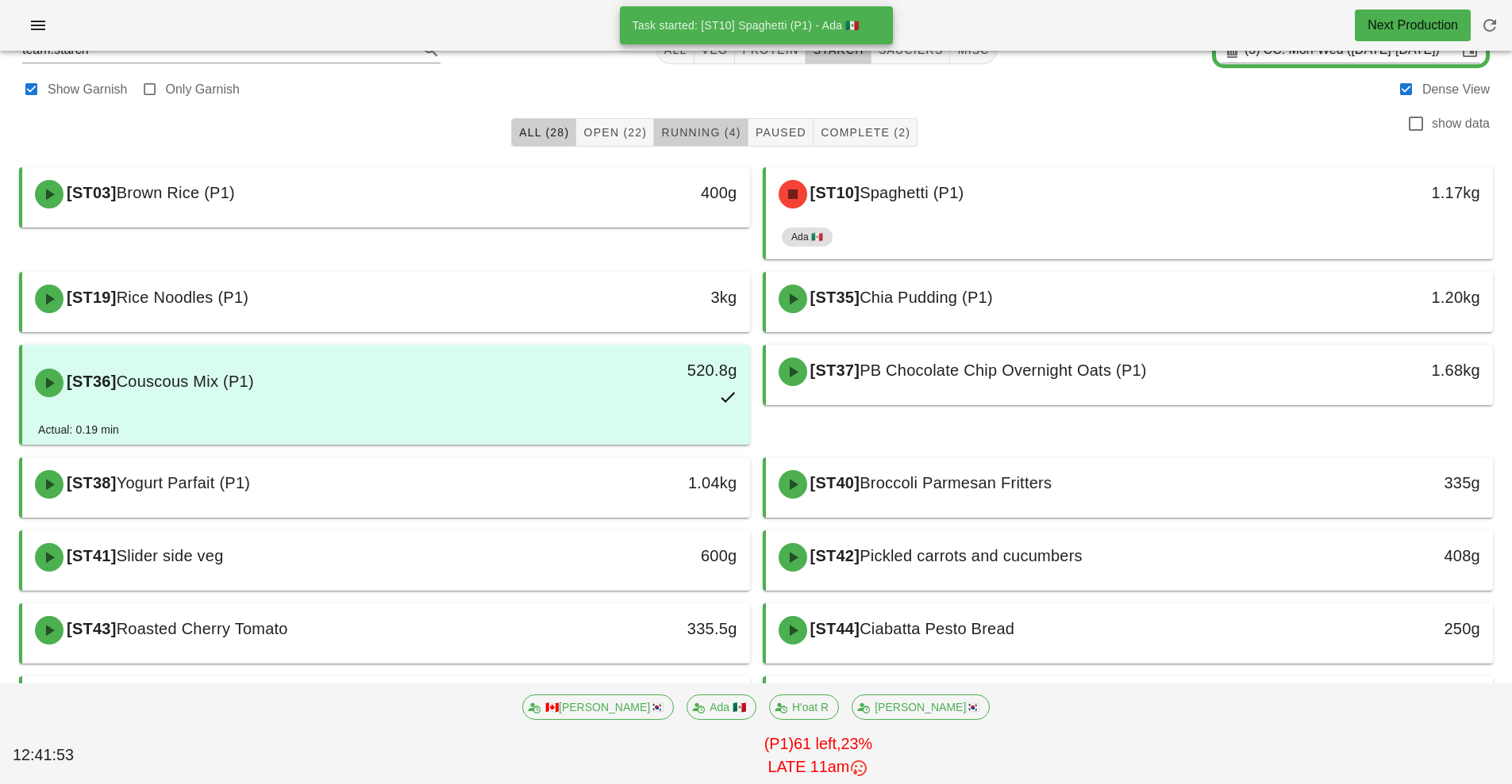
click at [711, 127] on span "Running (4)" at bounding box center [700, 132] width 80 height 13
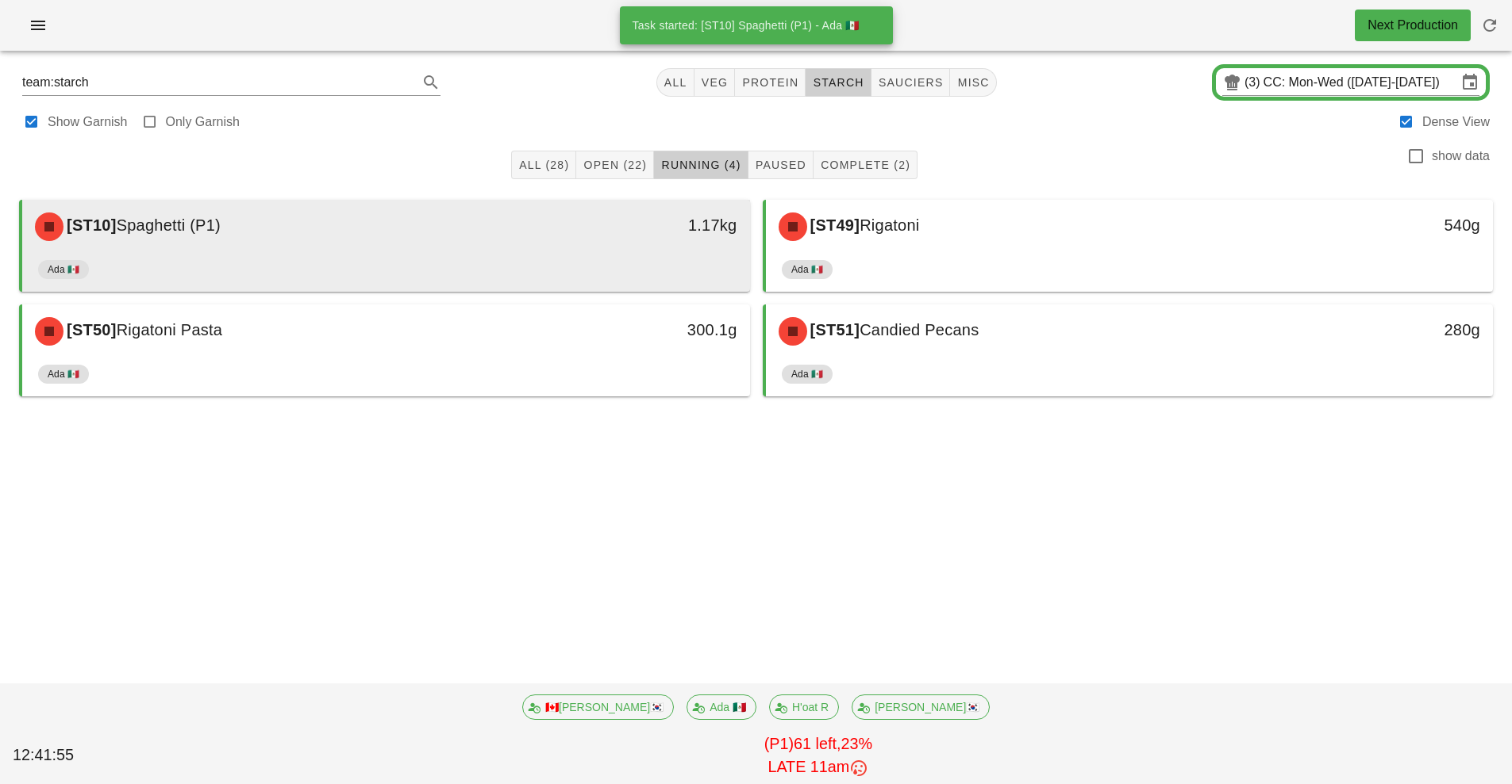
click at [608, 243] on div "1.17kg" at bounding box center [655, 226] width 180 height 47
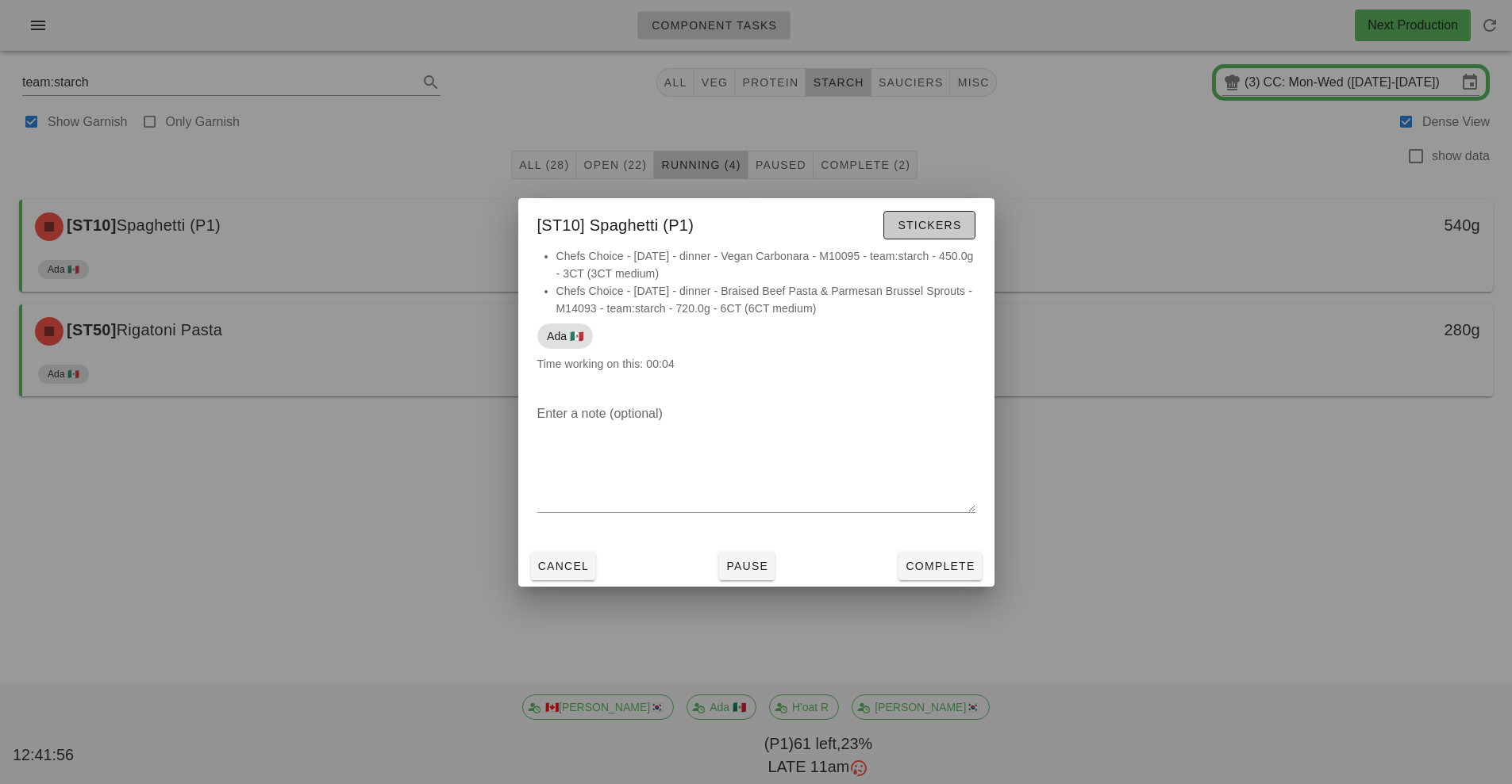
click at [937, 223] on span "Stickers" at bounding box center [929, 225] width 64 height 13
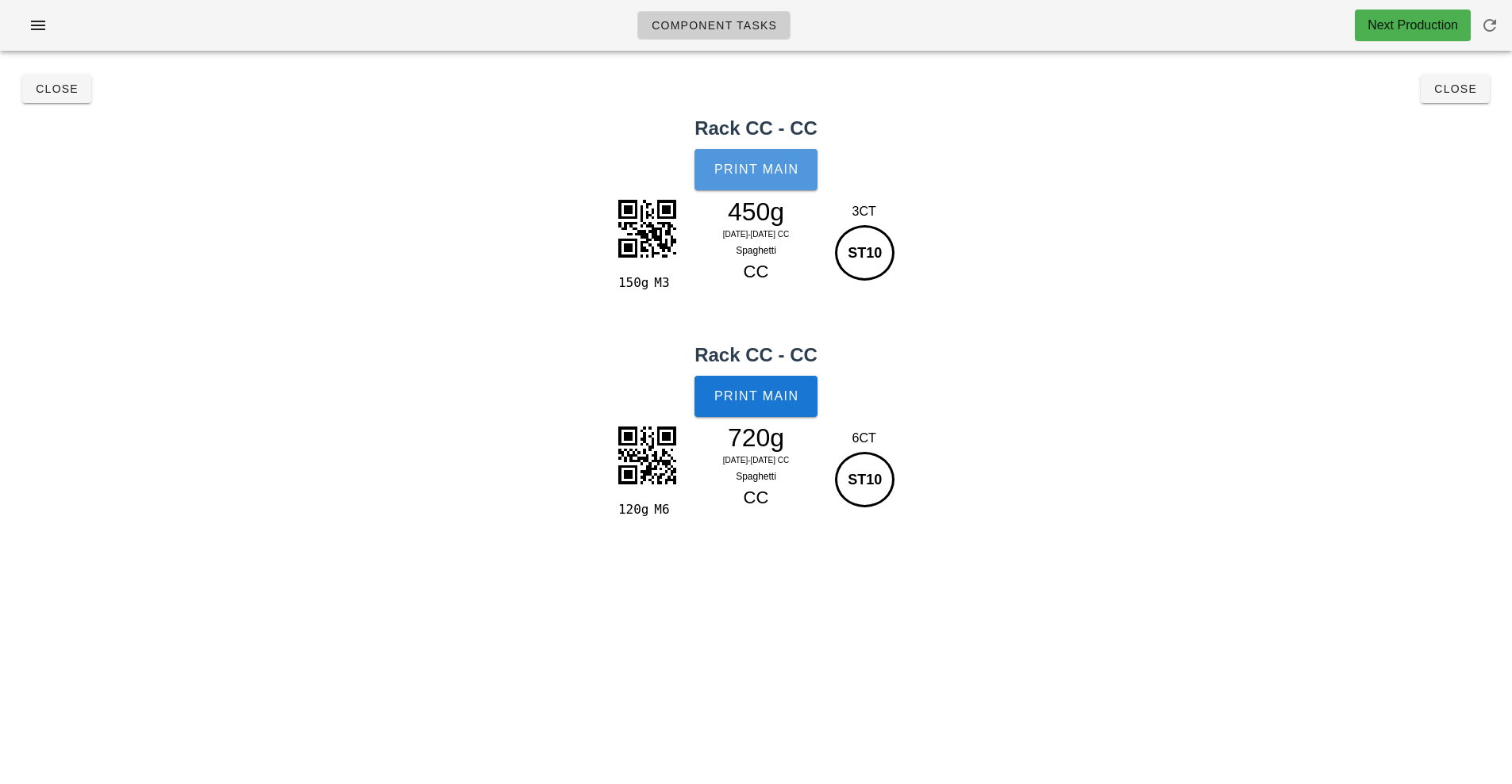
click at [769, 181] on button "Print Main" at bounding box center [755, 169] width 122 height 41
click at [779, 404] on button "Print Main" at bounding box center [755, 396] width 122 height 41
click at [1462, 99] on button "Close" at bounding box center [1455, 89] width 69 height 29
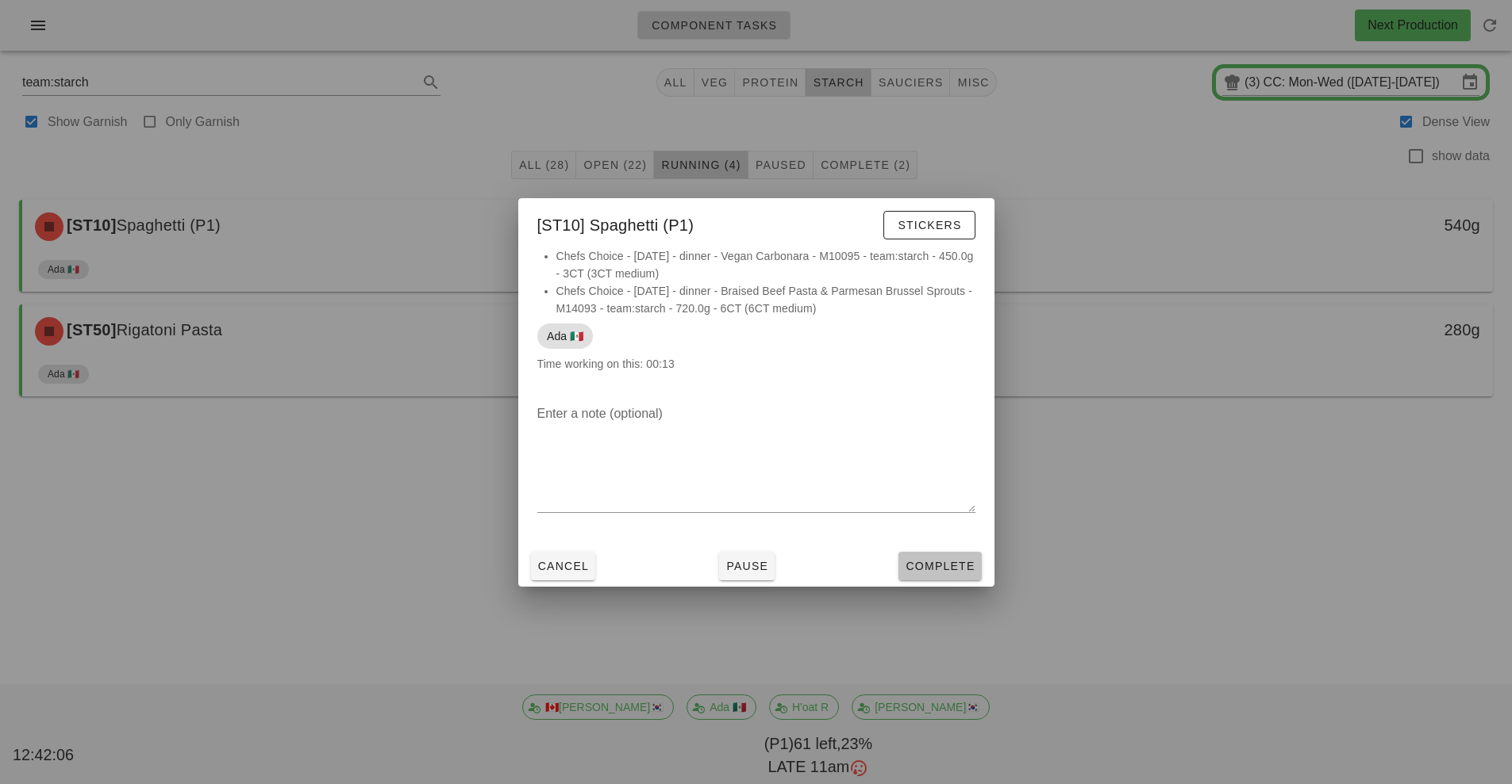
click at [961, 576] on button "Complete" at bounding box center [939, 567] width 83 height 29
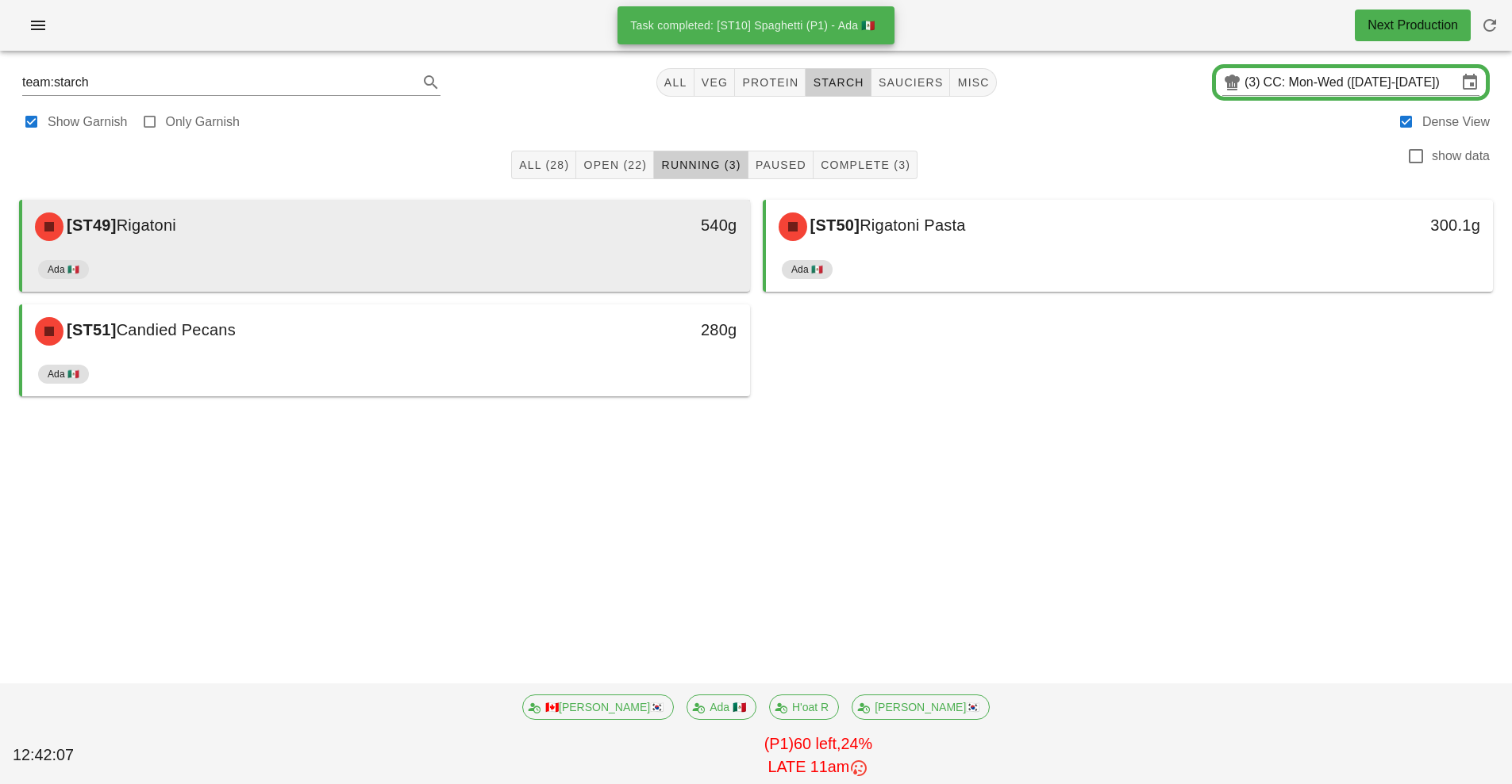
click at [609, 235] on div "540g" at bounding box center [655, 225] width 161 height 25
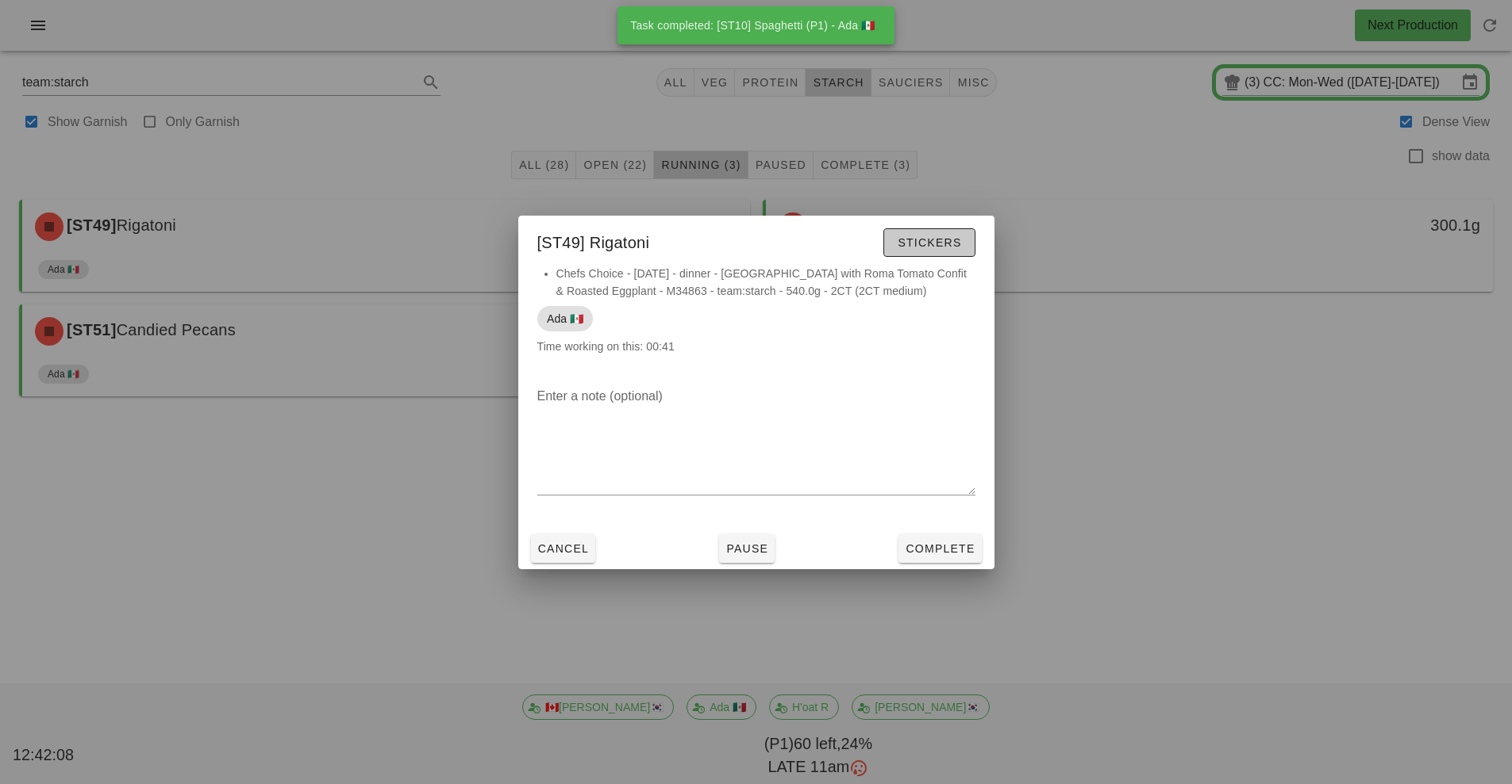
click at [939, 237] on span "Stickers" at bounding box center [929, 242] width 64 height 13
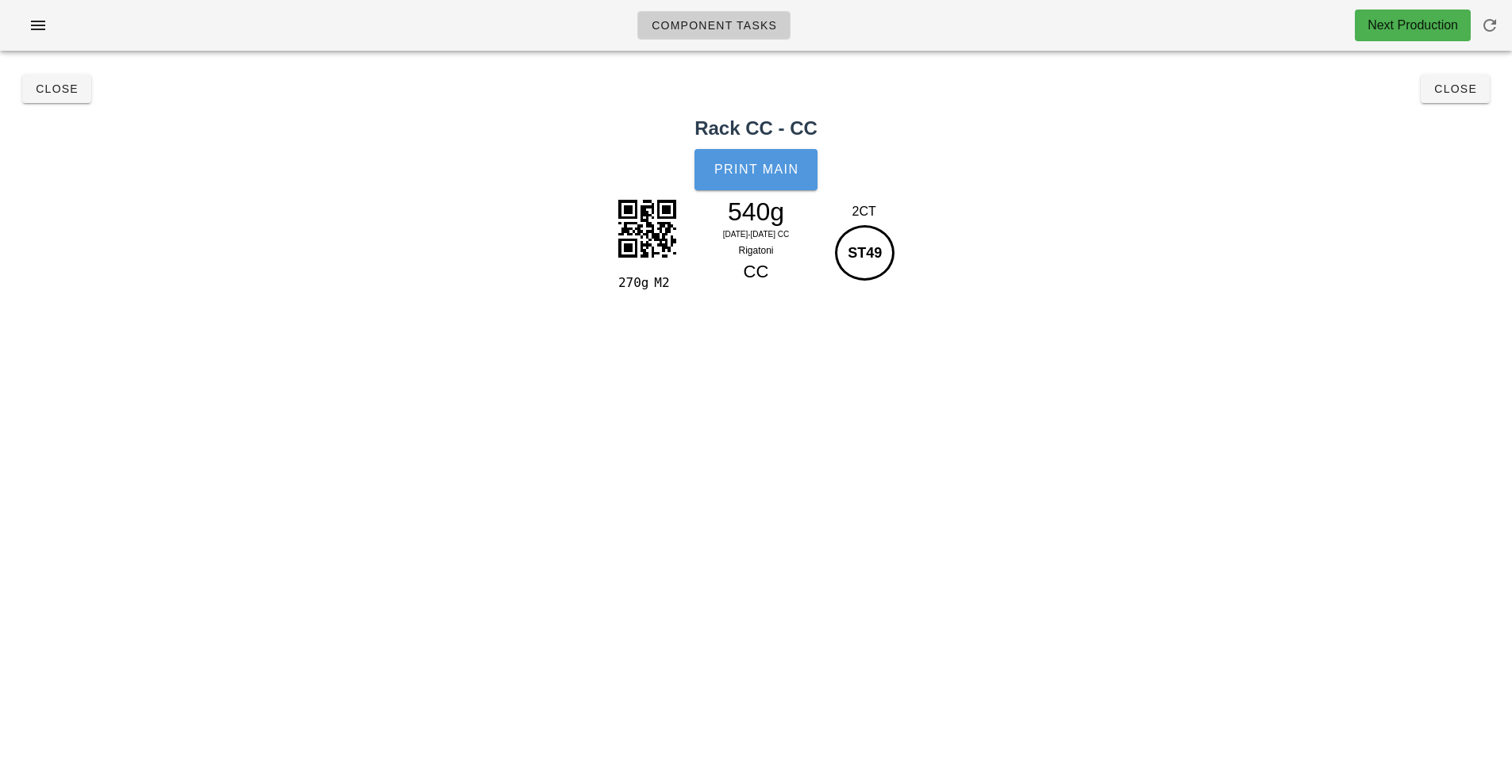
click at [771, 168] on span "Print Main" at bounding box center [756, 169] width 86 height 14
click at [1453, 85] on span "Close" at bounding box center [1454, 89] width 43 height 13
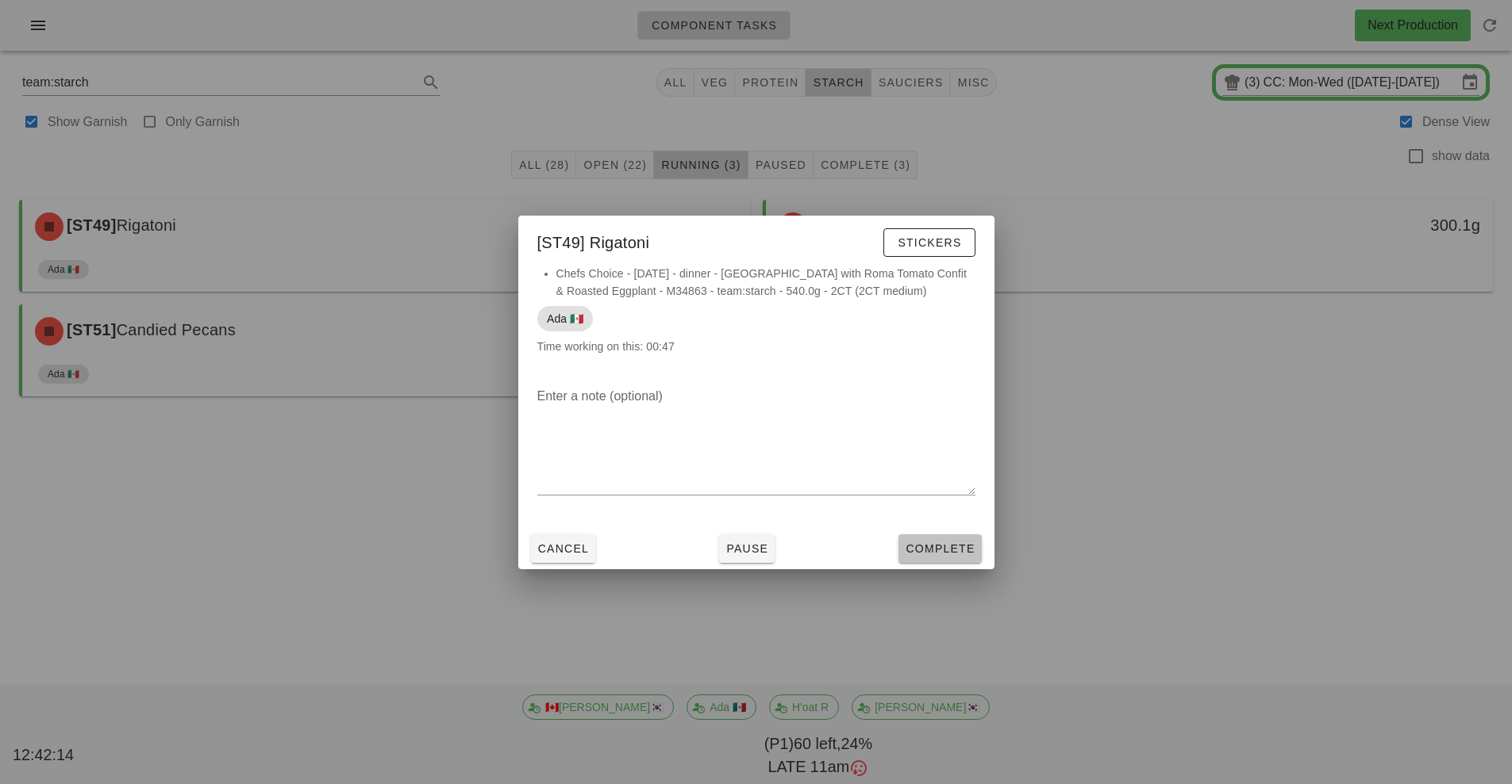
click at [942, 550] on span "Complete" at bounding box center [939, 548] width 70 height 13
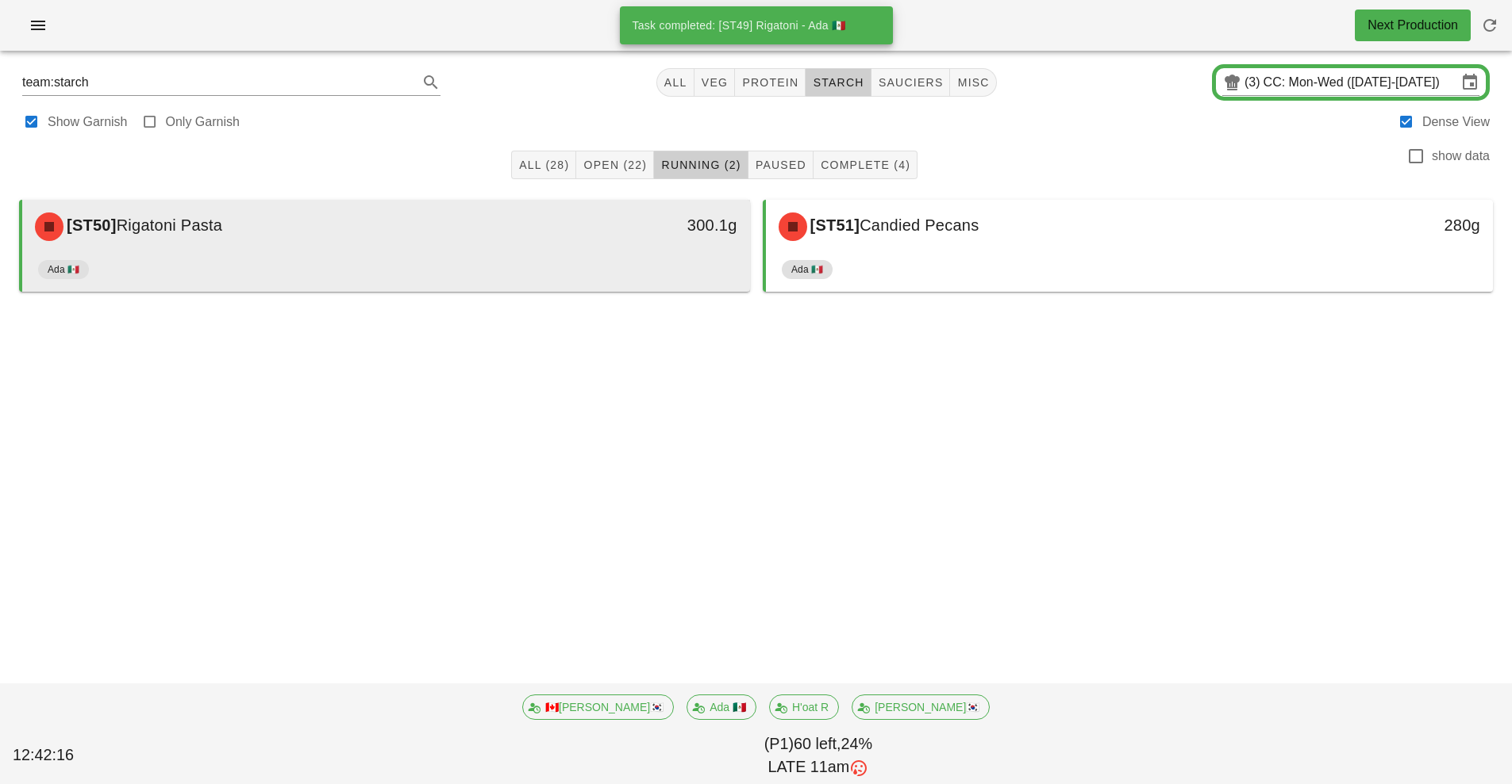
click at [621, 276] on div "Ada 🇲🇽" at bounding box center [386, 273] width 696 height 38
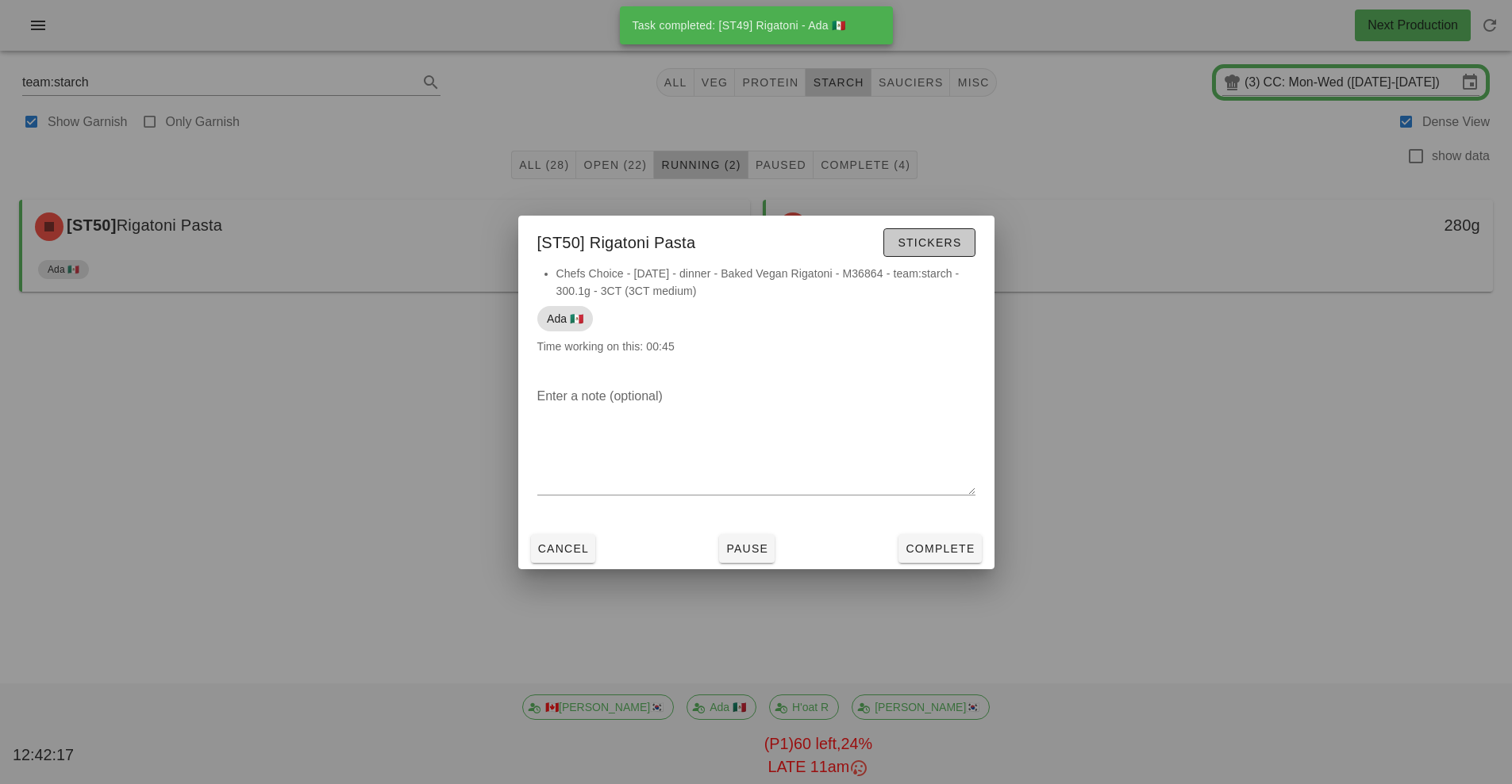
click at [937, 241] on span "Stickers" at bounding box center [929, 242] width 64 height 13
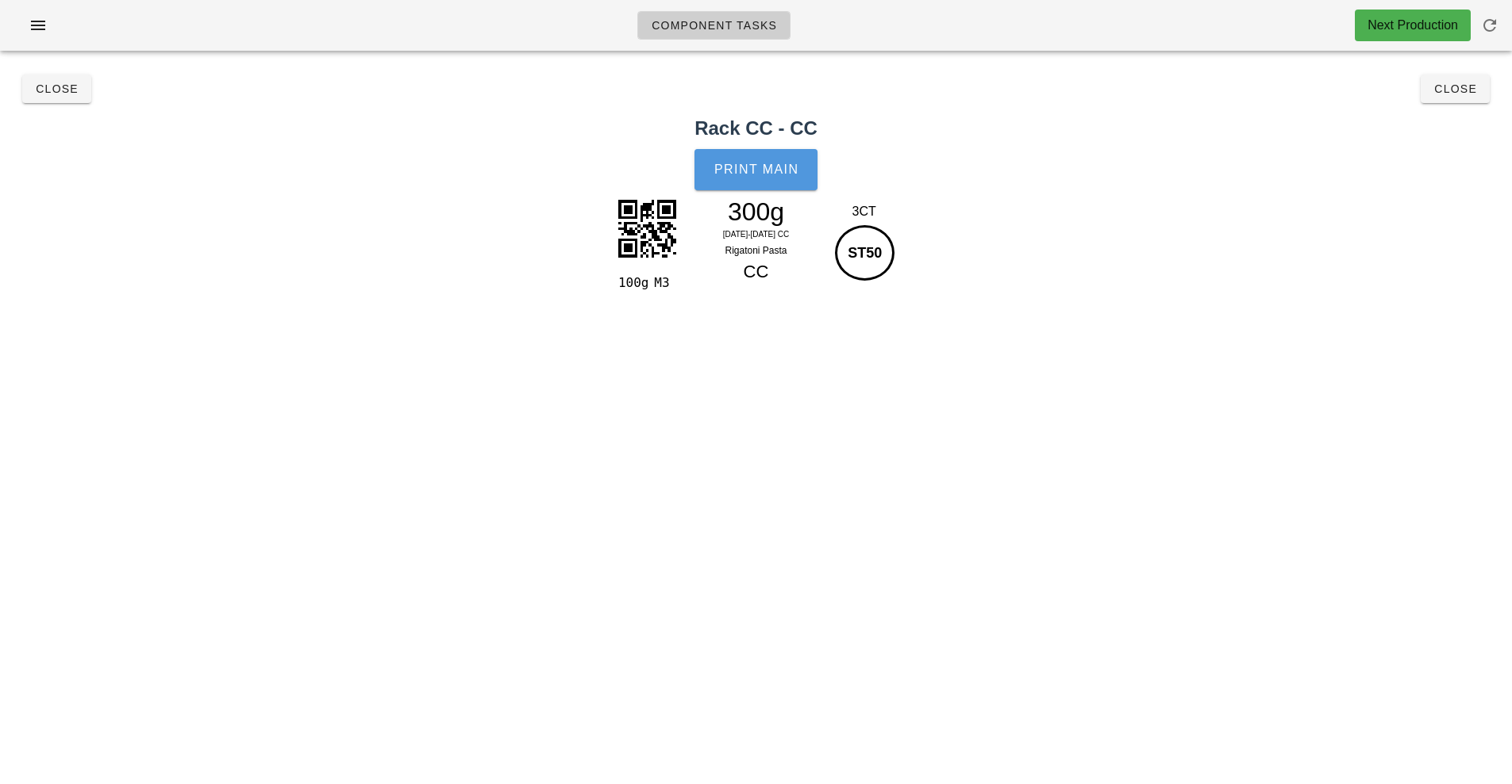
click at [782, 175] on span "Print Main" at bounding box center [756, 169] width 86 height 14
click at [1459, 97] on button "Close" at bounding box center [1455, 89] width 69 height 29
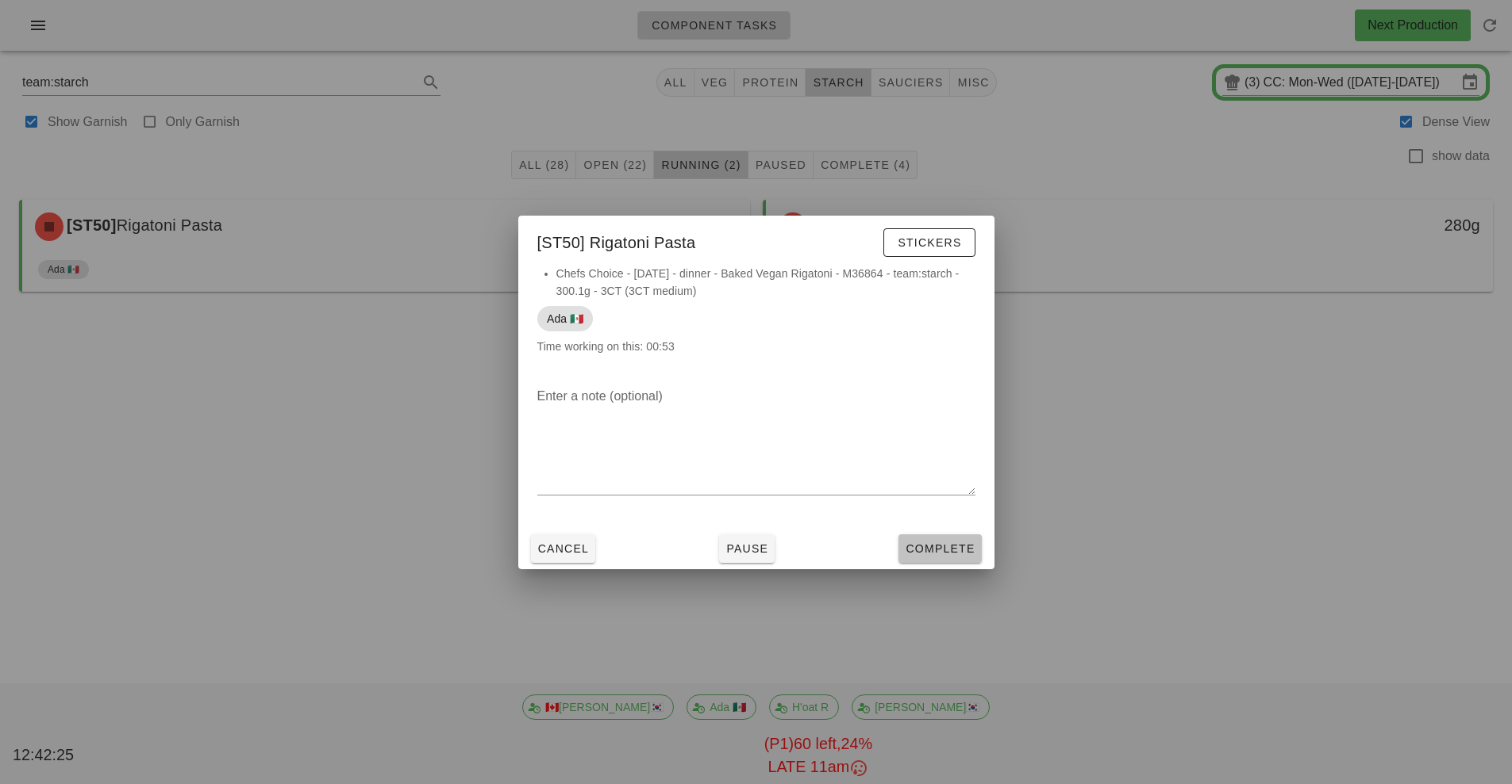
click at [938, 547] on span "Complete" at bounding box center [939, 548] width 70 height 13
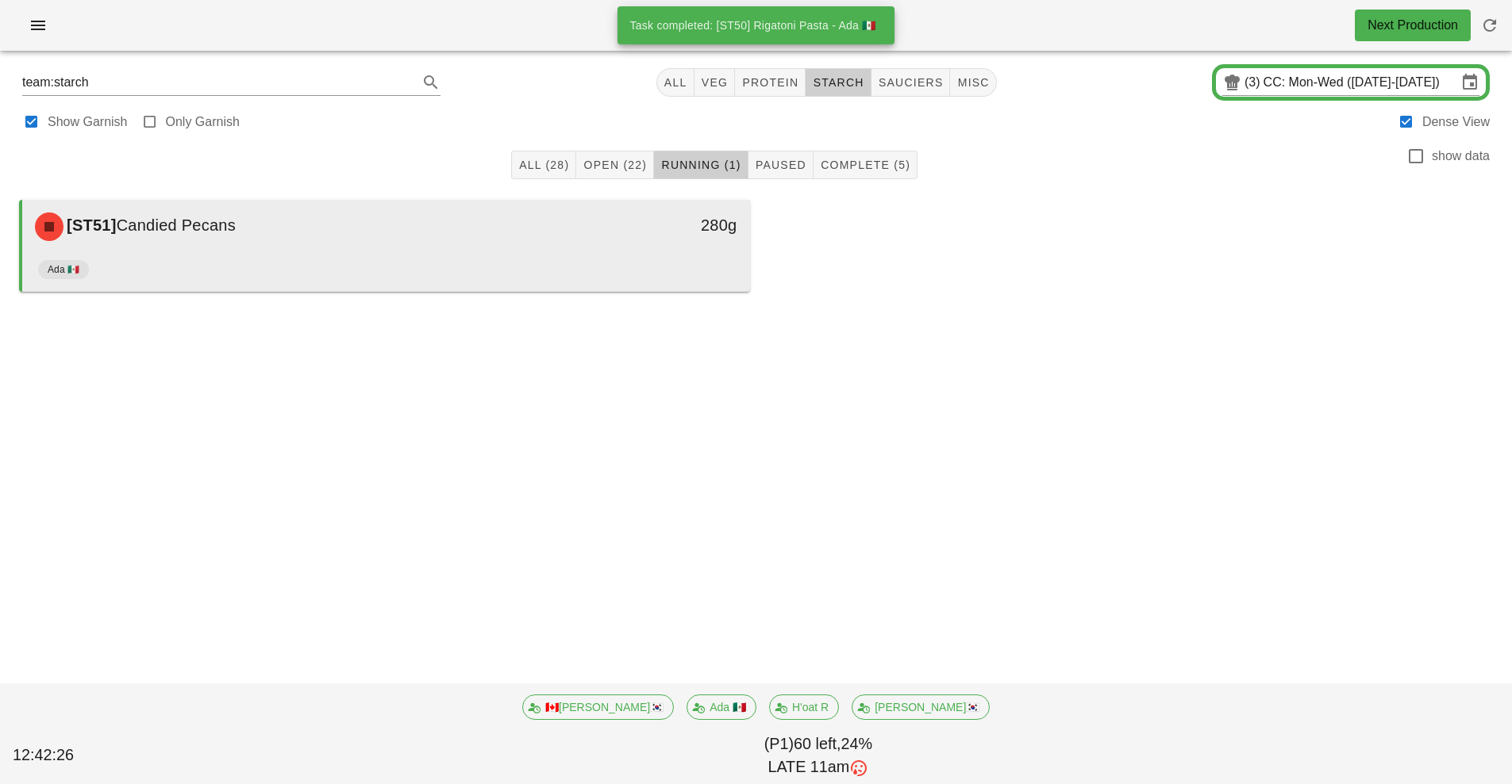
click at [567, 255] on div "Ada 🇲🇽" at bounding box center [386, 273] width 696 height 38
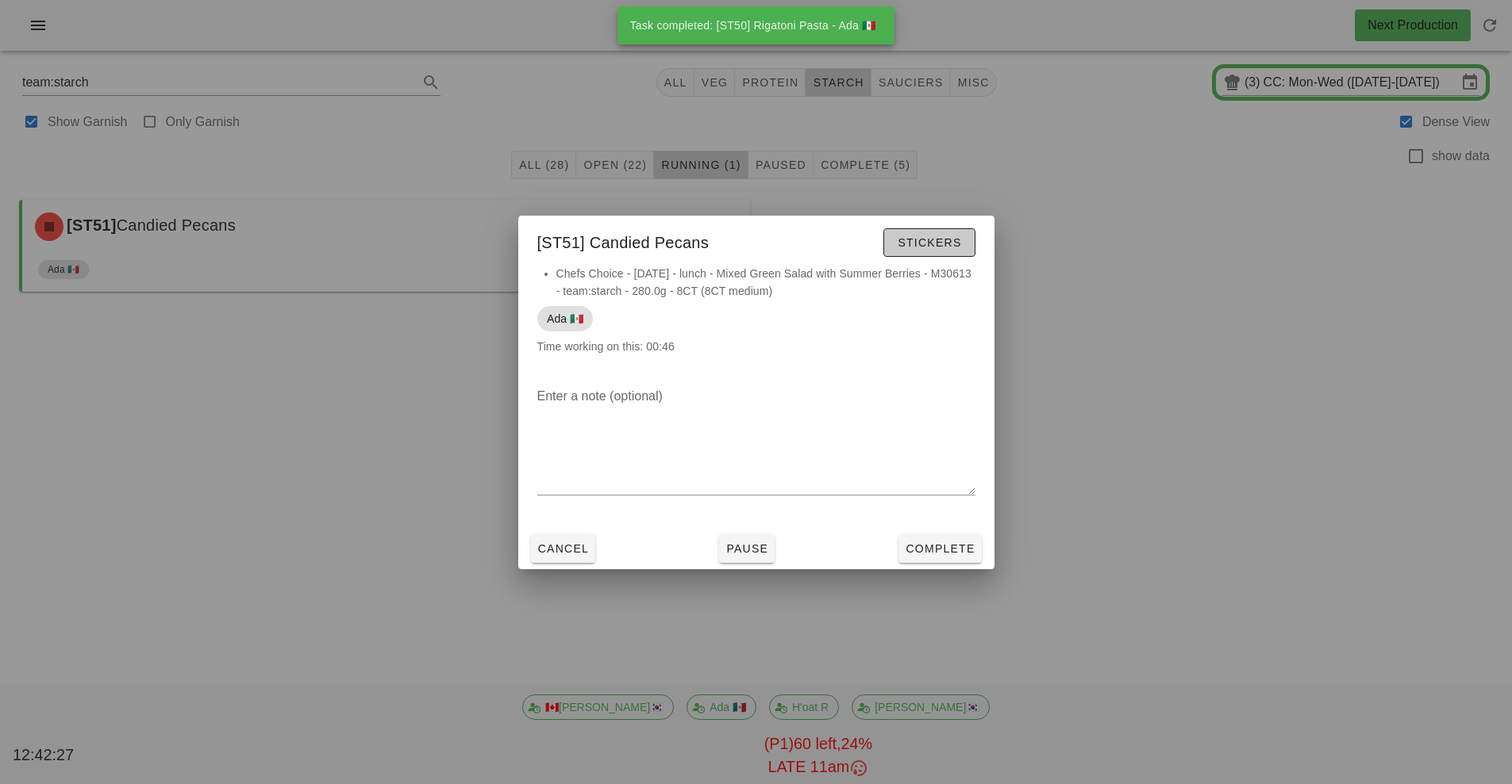
click at [947, 244] on span "Stickers" at bounding box center [929, 242] width 64 height 13
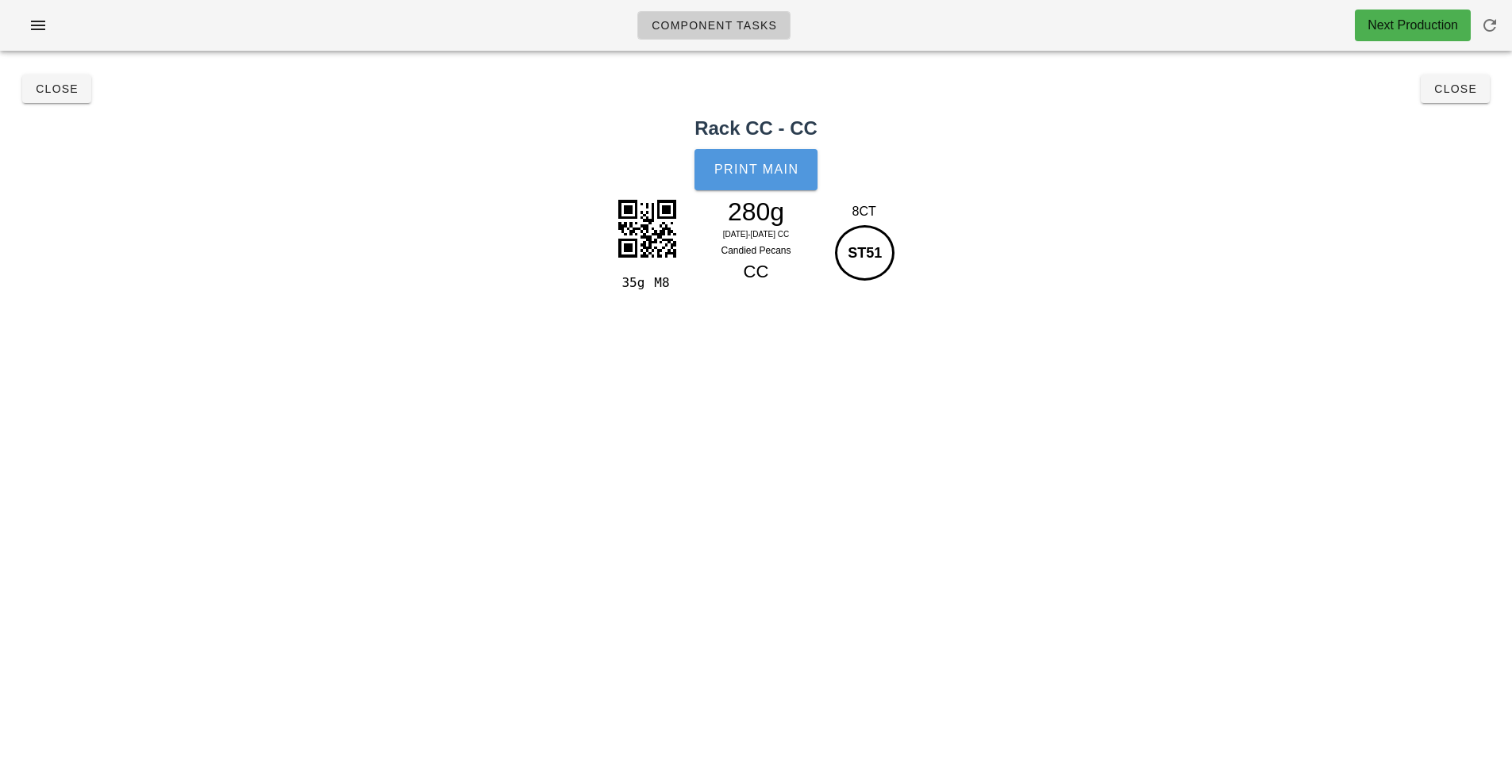
click at [784, 171] on span "Print Main" at bounding box center [756, 169] width 86 height 14
click at [1448, 86] on span "Close" at bounding box center [1454, 89] width 43 height 13
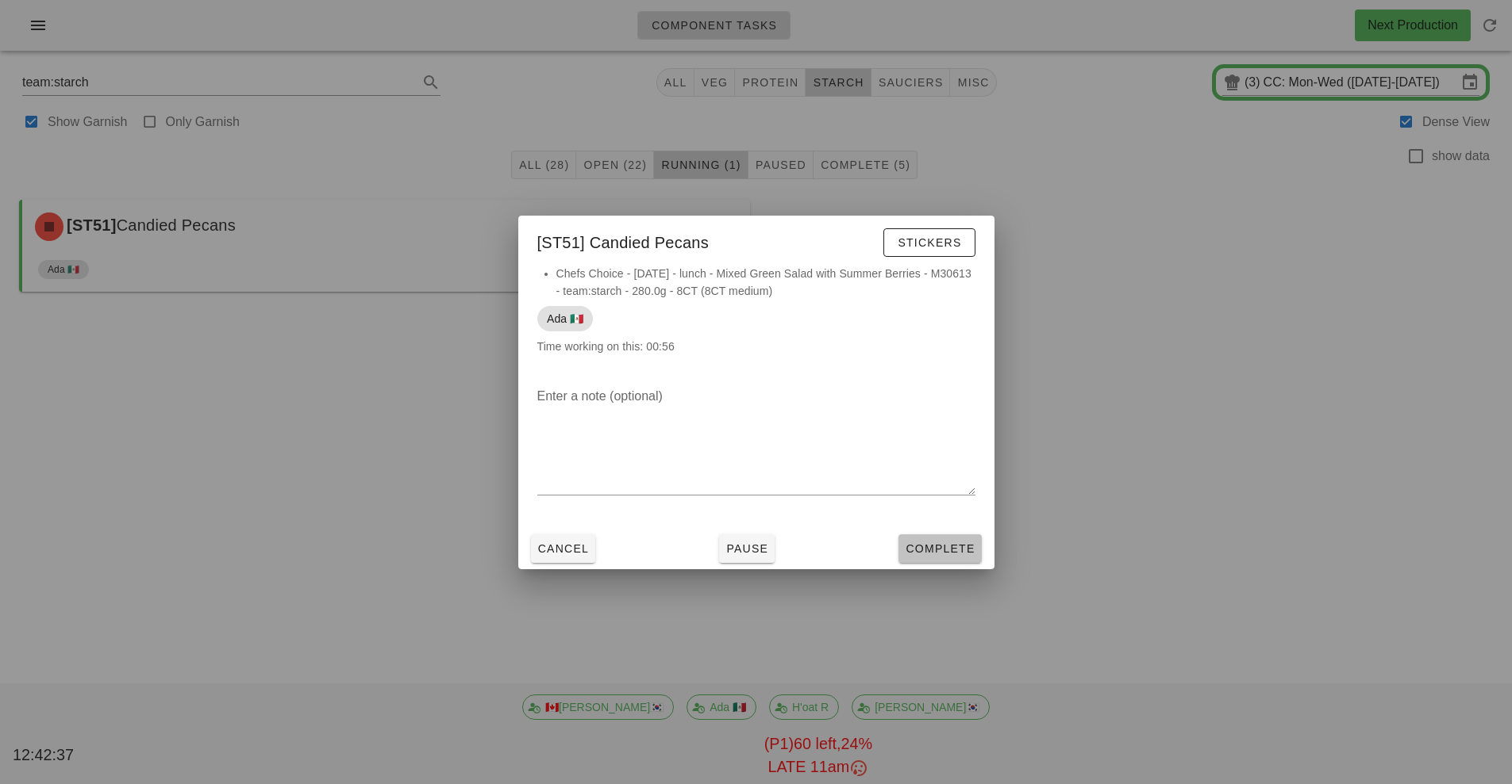
click at [956, 558] on button "Complete" at bounding box center [939, 549] width 83 height 29
